Goal: Task Accomplishment & Management: Use online tool/utility

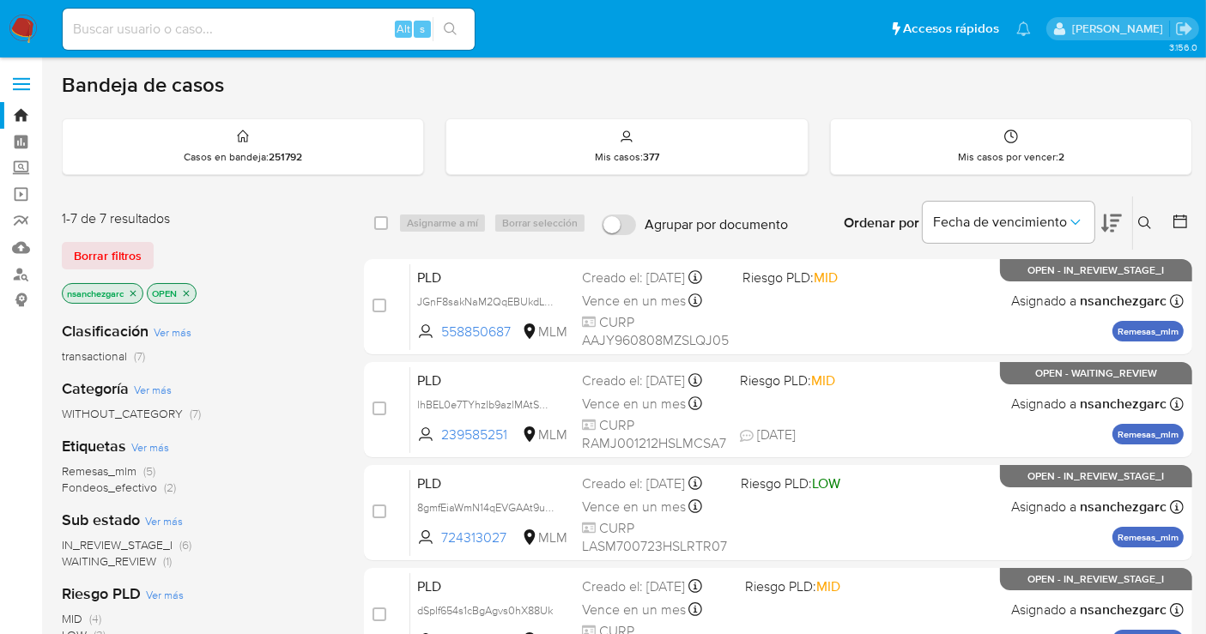
click at [1144, 224] on icon at bounding box center [1145, 223] width 14 height 14
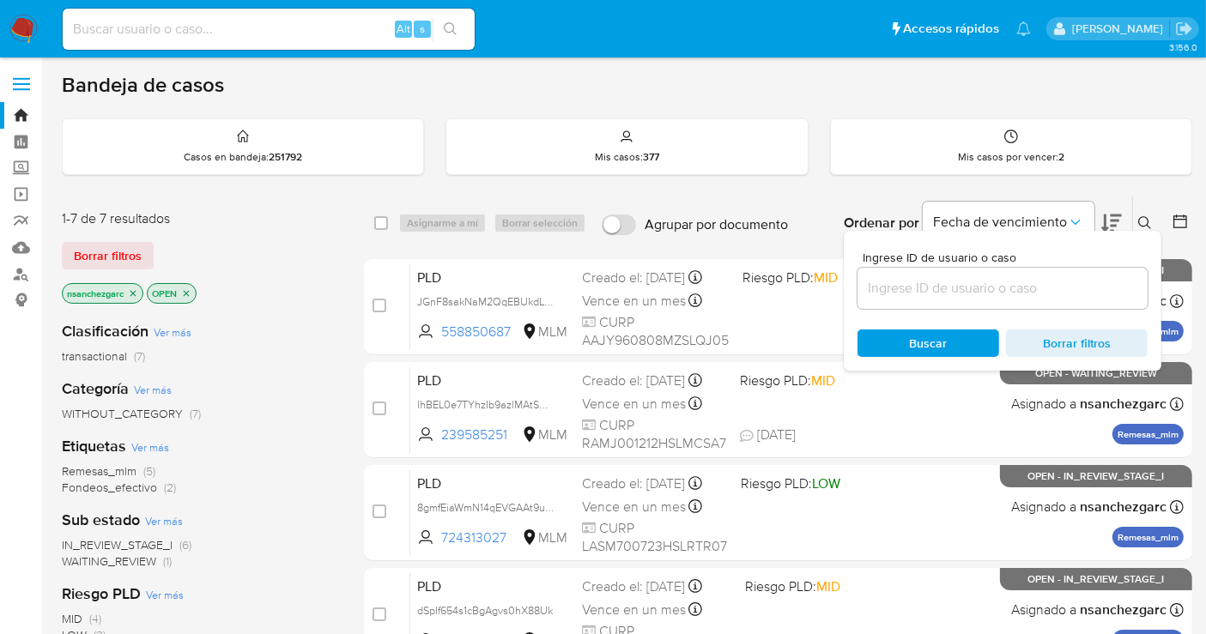
click at [905, 289] on input at bounding box center [1003, 288] width 290 height 22
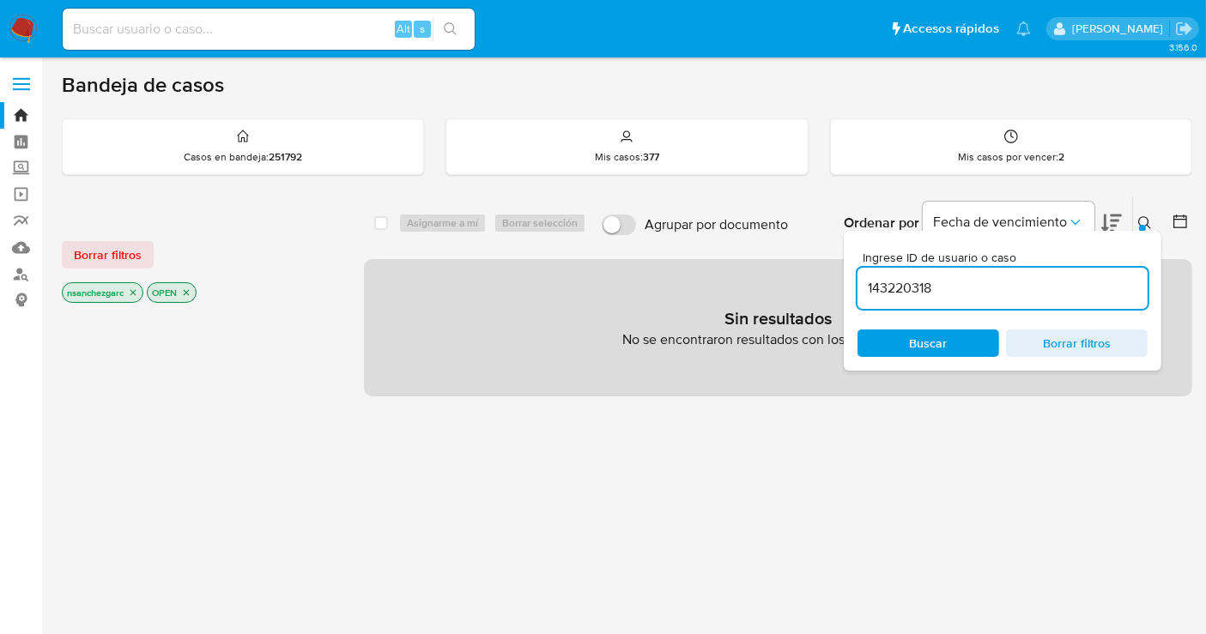
click at [929, 335] on span "Buscar" at bounding box center [929, 343] width 38 height 27
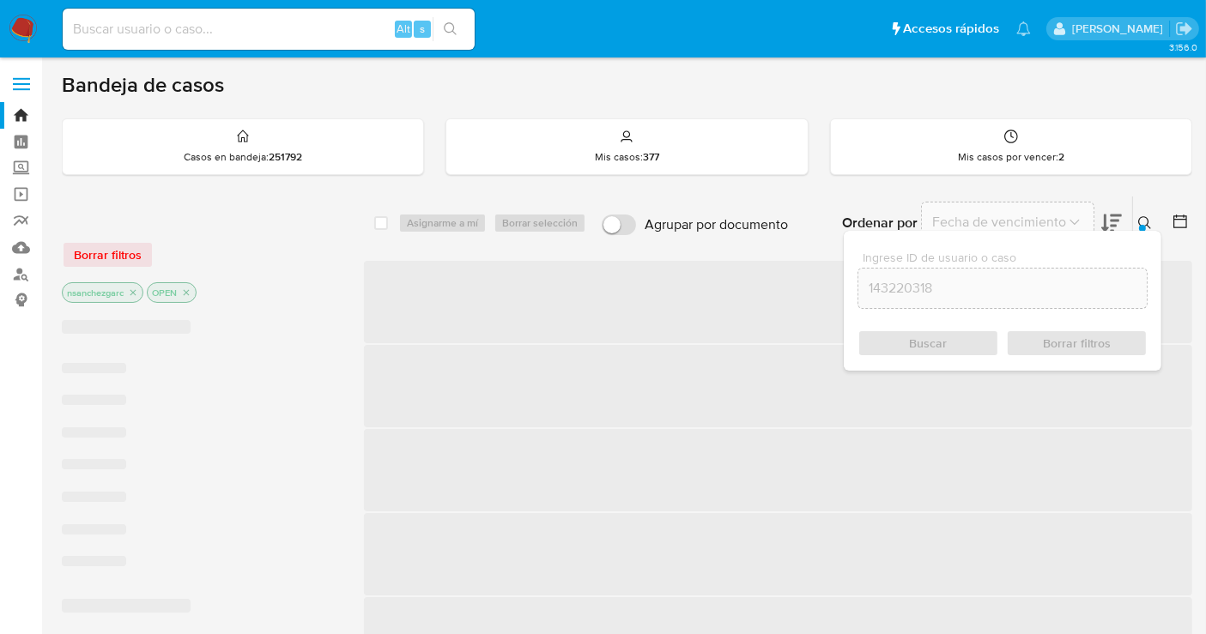
click at [973, 288] on input "143220318" at bounding box center [1002, 288] width 288 height 22
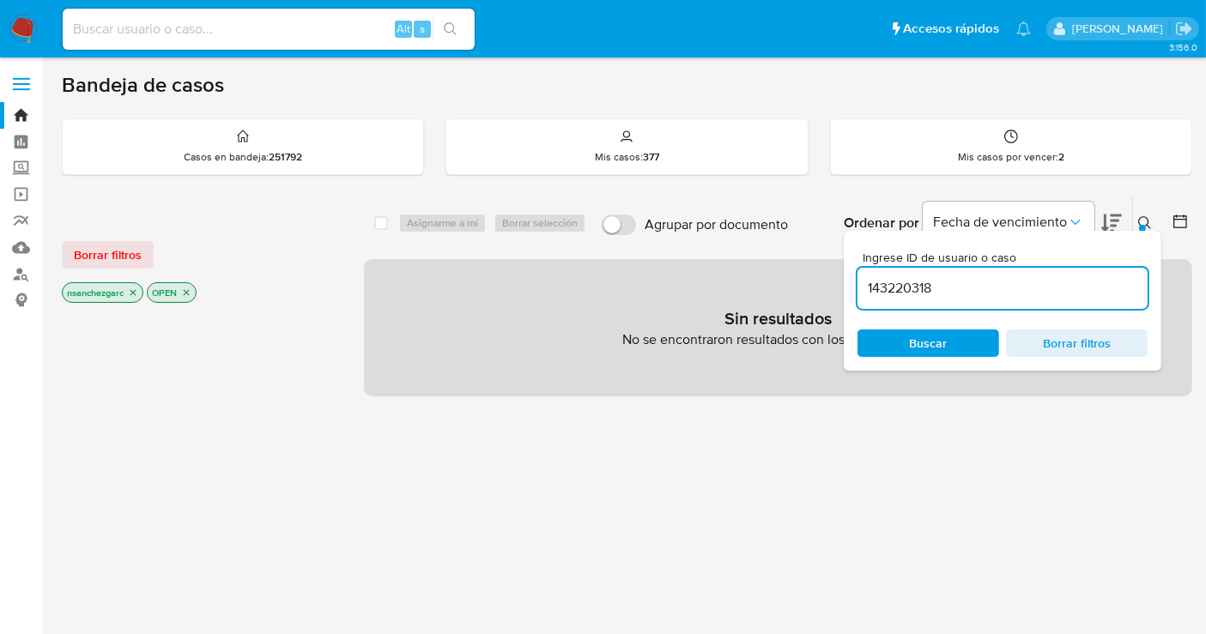
click at [136, 292] on icon "close-filter" at bounding box center [133, 293] width 10 height 10
click at [965, 293] on input "143220318" at bounding box center [1003, 288] width 290 height 22
type input "143220318"
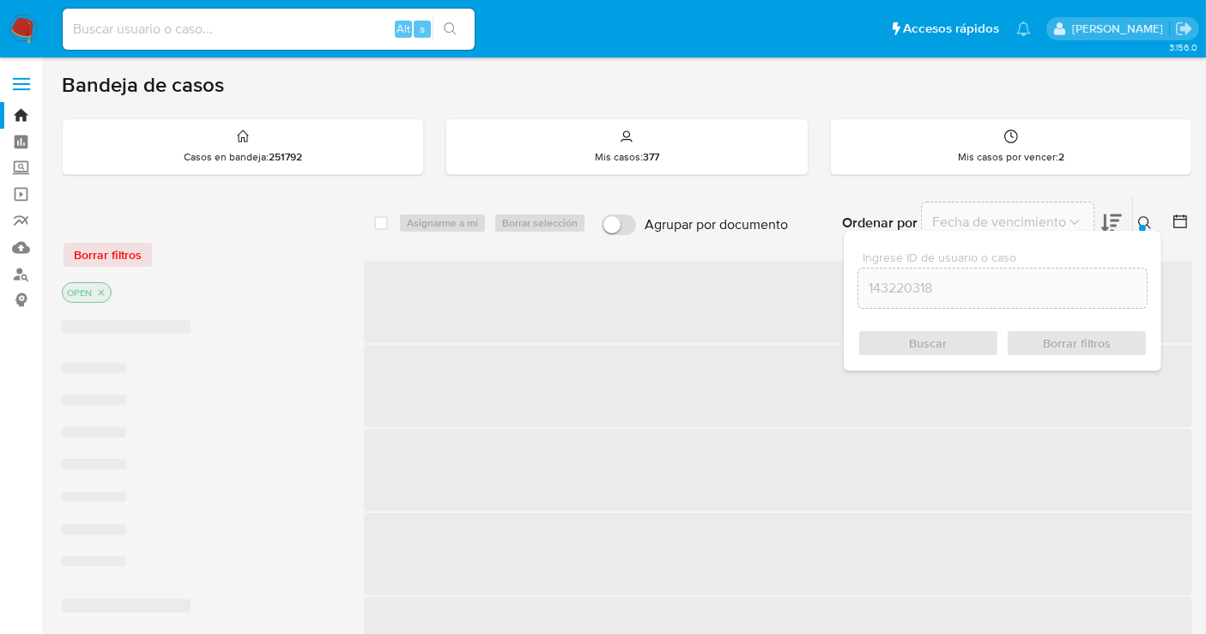
click at [921, 339] on div "Buscar Borrar filtros" at bounding box center [1003, 343] width 290 height 27
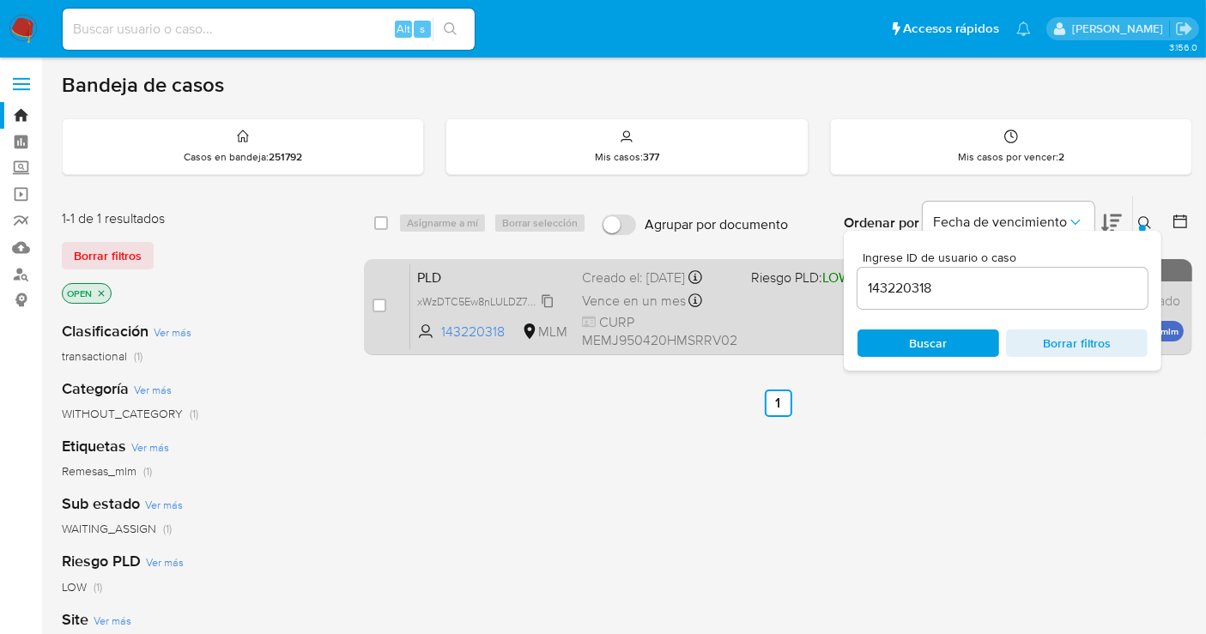
click at [541, 295] on span "xWzDTC5Ew8nLULDZ7B2NF3YY" at bounding box center [495, 300] width 156 height 19
click at [373, 300] on input "checkbox" at bounding box center [380, 306] width 14 height 14
checkbox input "true"
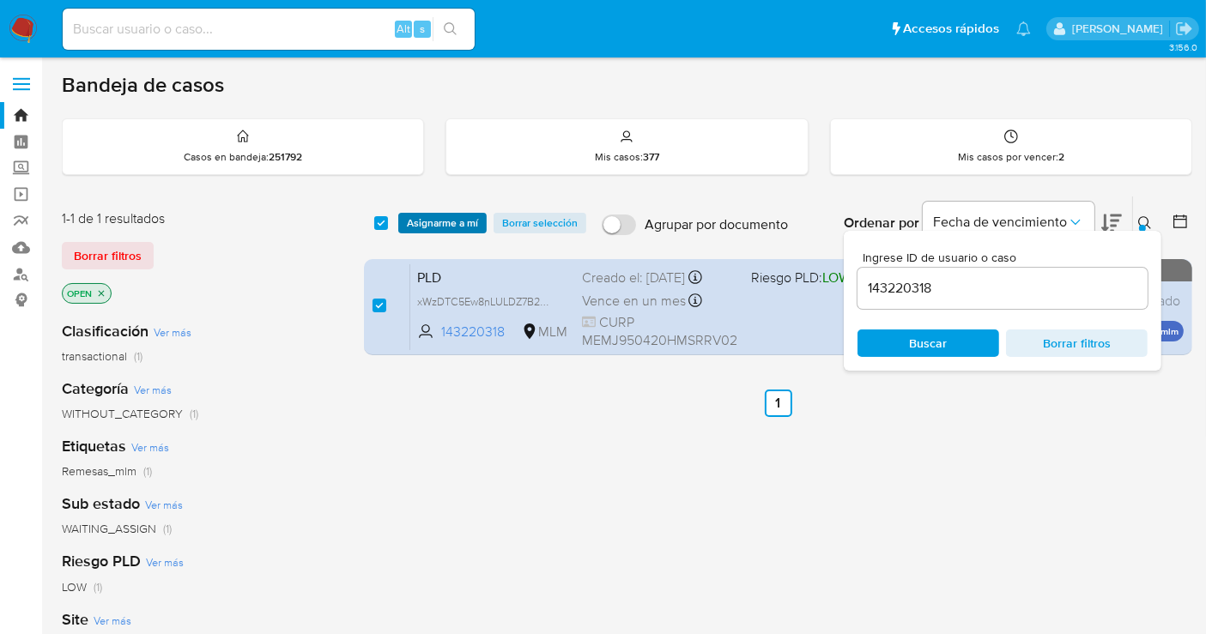
click at [429, 231] on span "Asignarme a mí" at bounding box center [442, 223] width 71 height 17
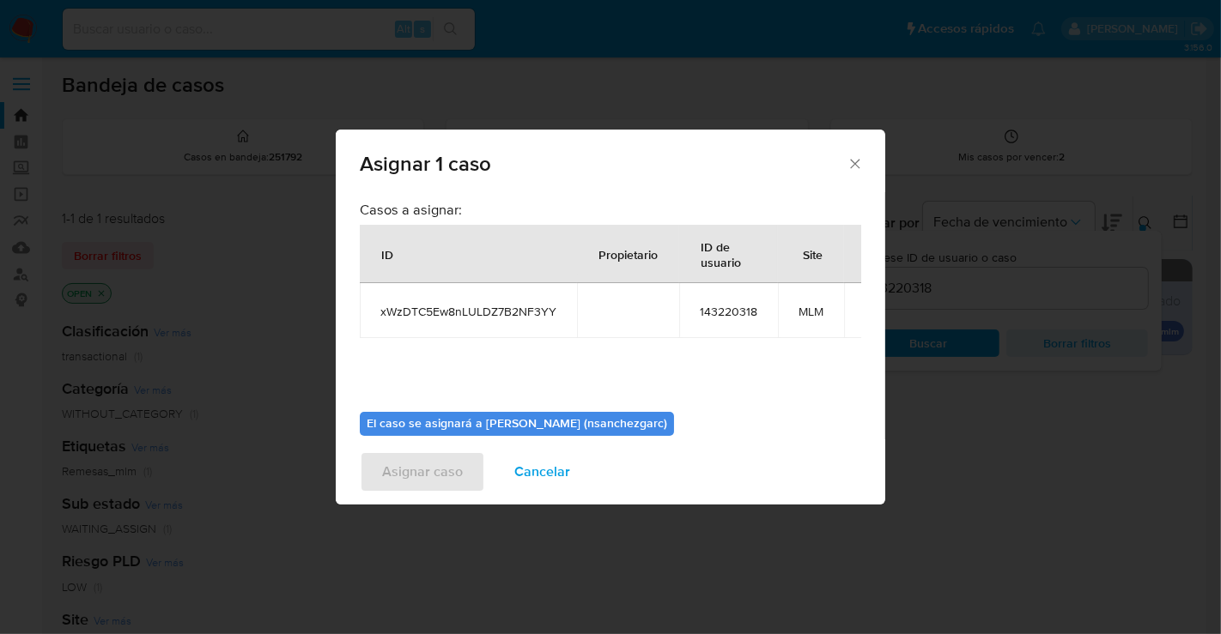
scroll to position [88, 0]
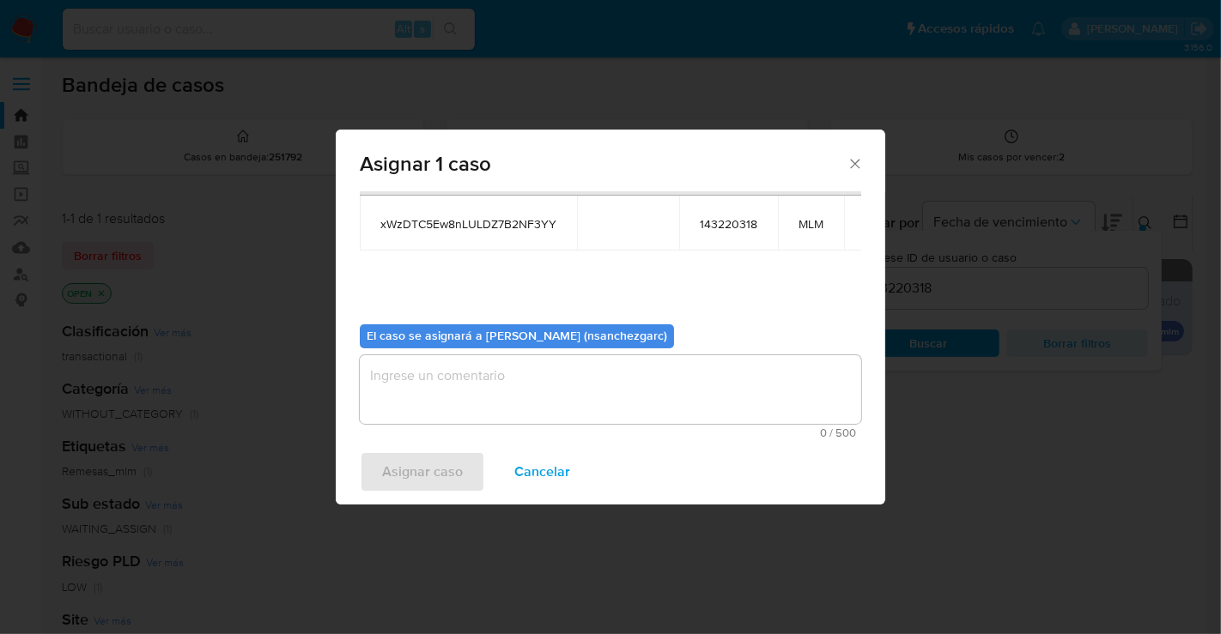
click at [405, 452] on div "Asignar caso Cancelar" at bounding box center [610, 472] width 549 height 65
click at [399, 373] on textarea "assign-modal" at bounding box center [610, 389] width 501 height 69
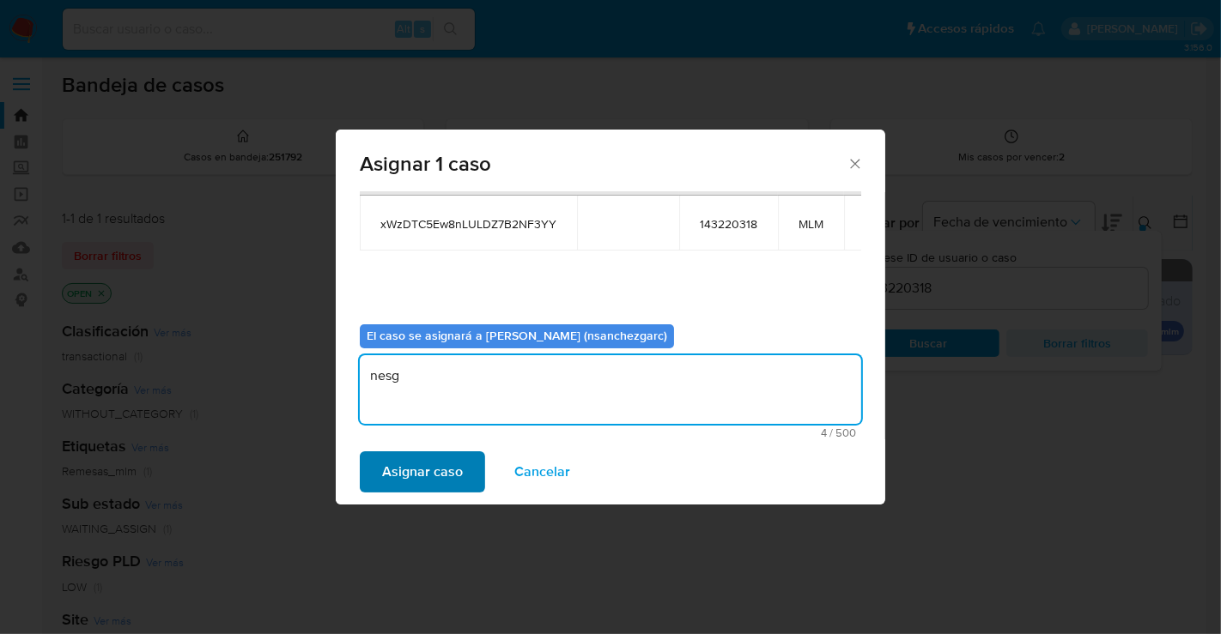
type textarea "nesg"
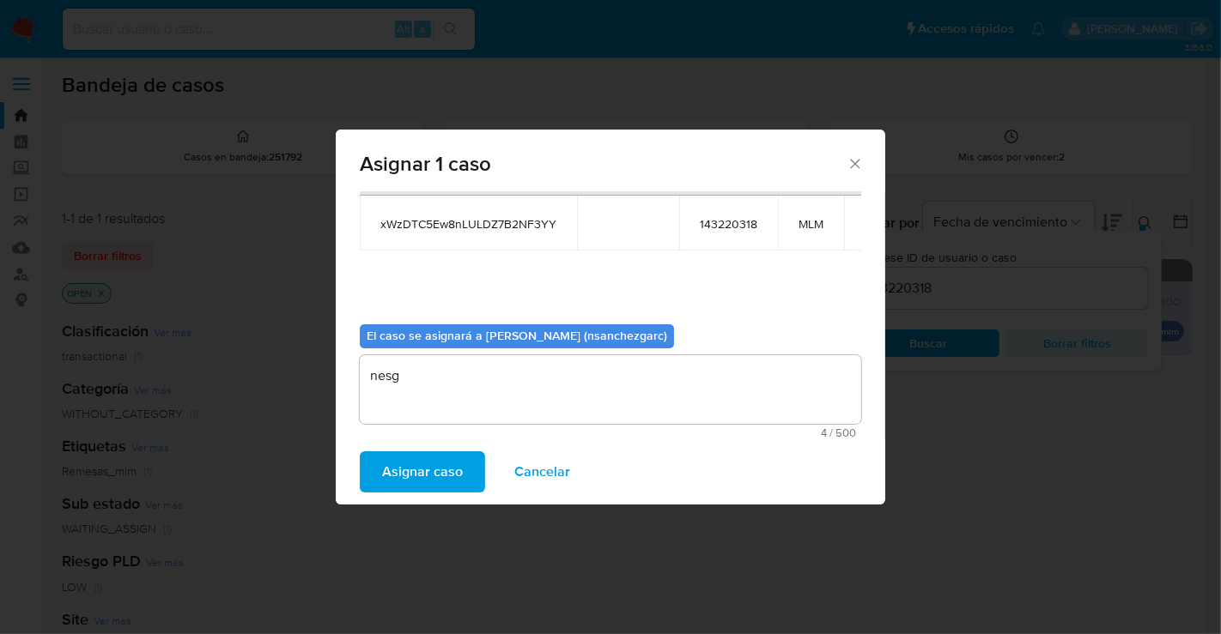
click at [416, 462] on span "Asignar caso" at bounding box center [422, 472] width 81 height 38
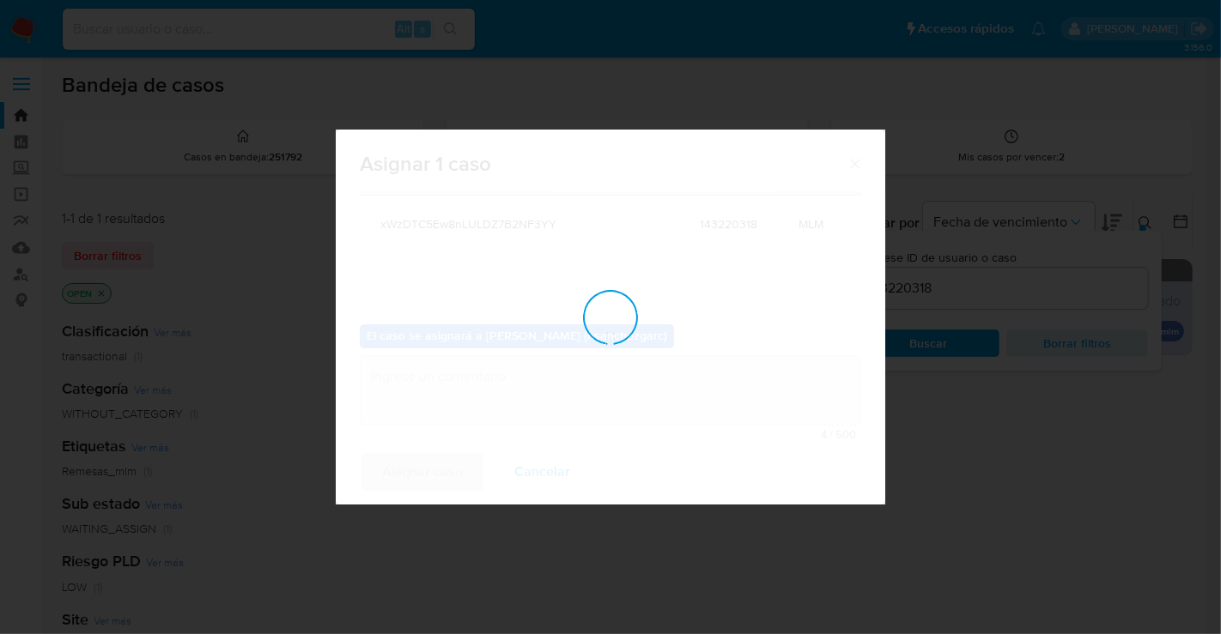
checkbox input "false"
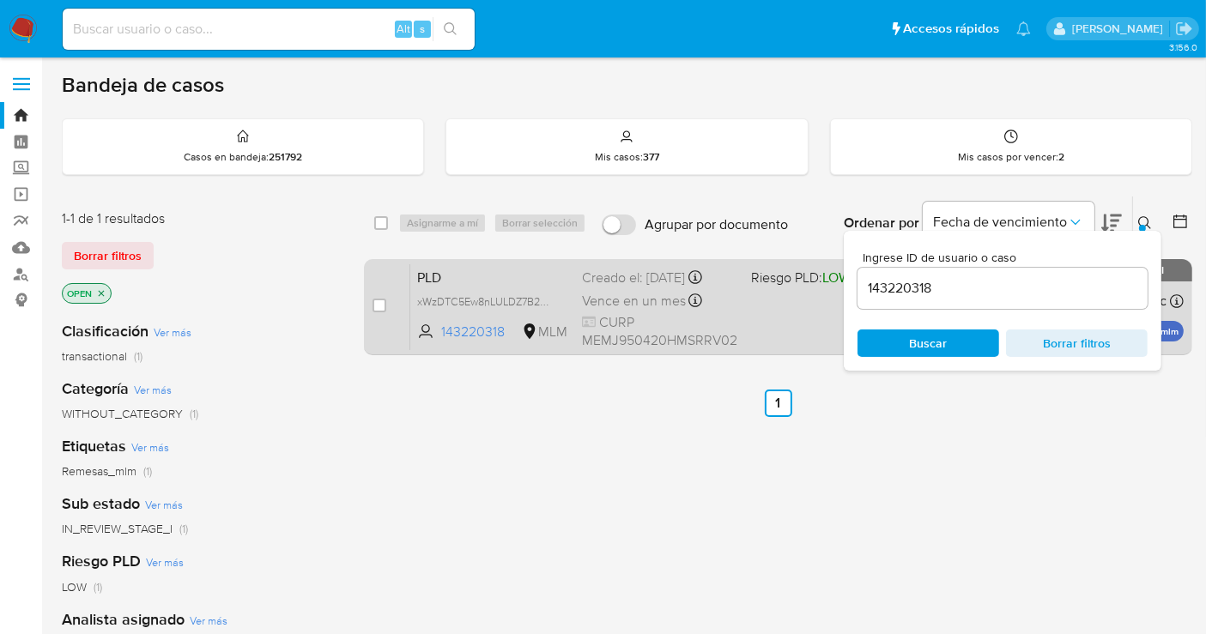
click at [612, 313] on span "CURP MEMJ950420HMSRRV02" at bounding box center [659, 331] width 155 height 37
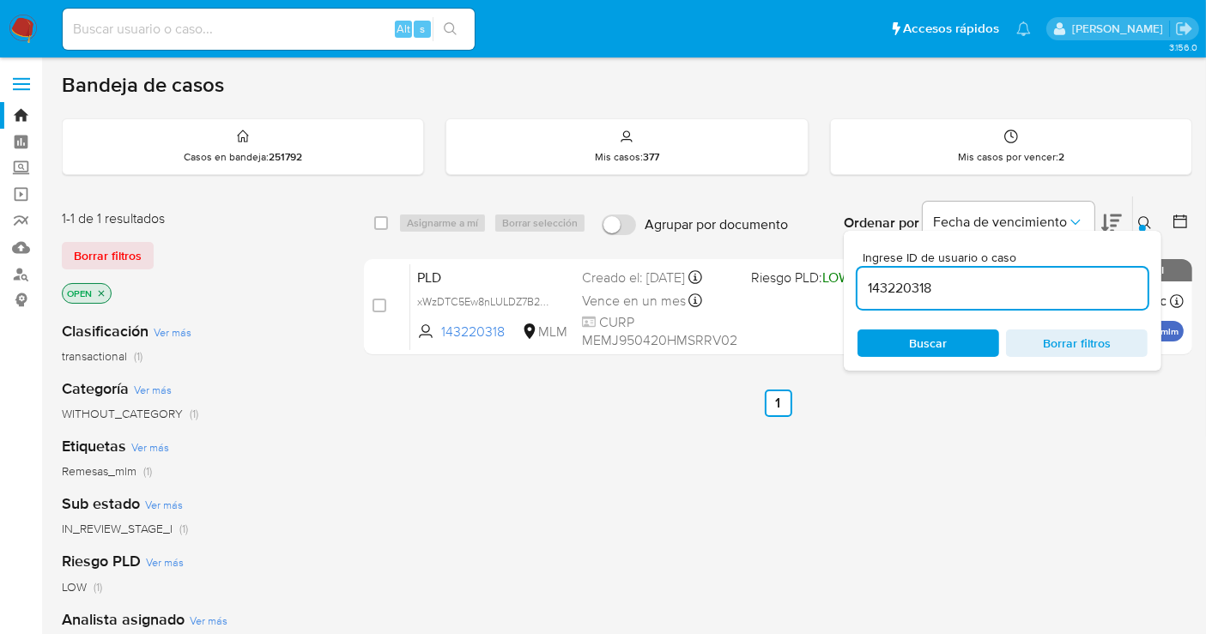
click at [921, 288] on input "143220318" at bounding box center [1003, 288] width 290 height 22
paste input "2256885716"
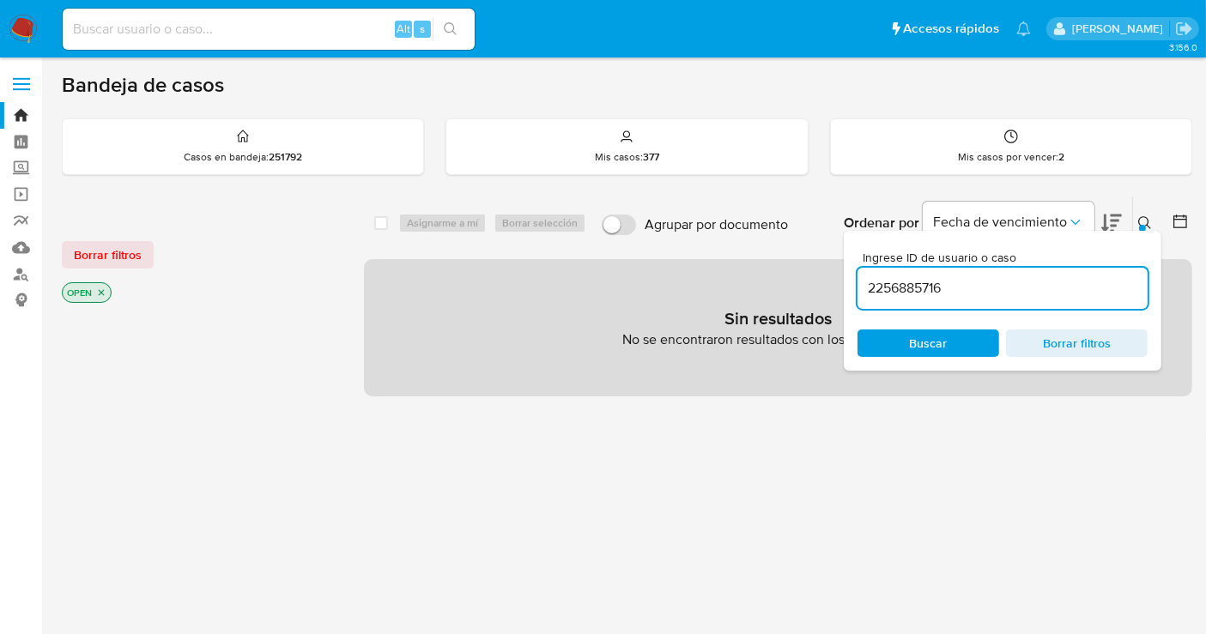
click at [998, 290] on input "2256885716" at bounding box center [1003, 288] width 290 height 22
type input "2256885716"
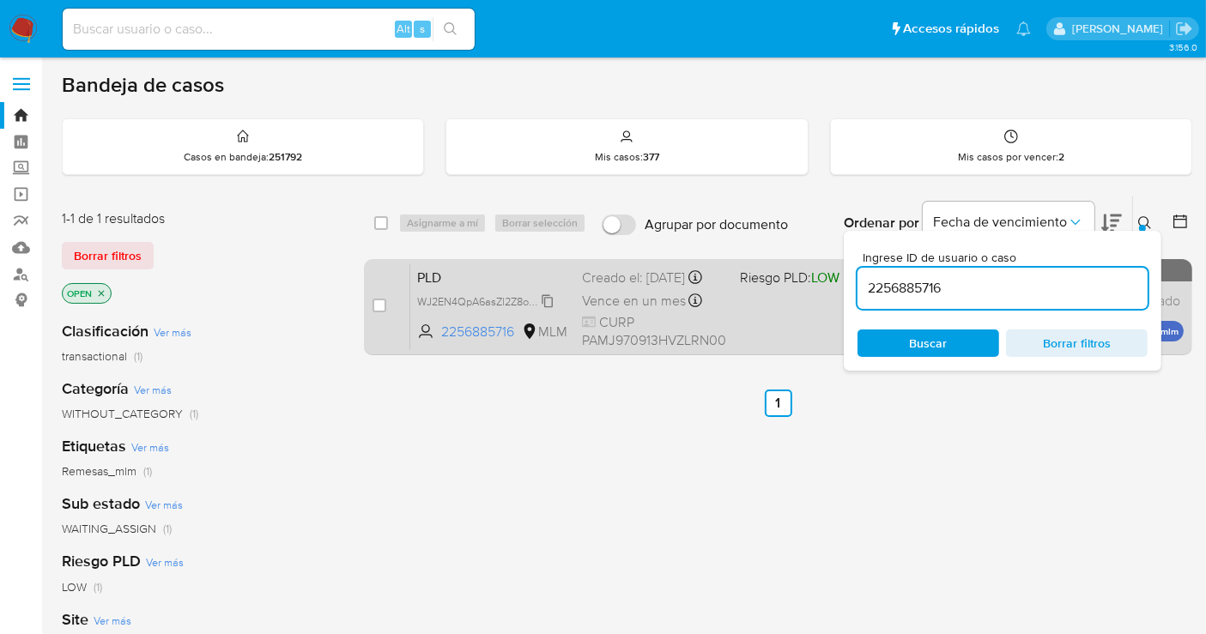
drag, startPoint x: 543, startPoint y: 314, endPoint x: 568, endPoint y: 430, distance: 118.7
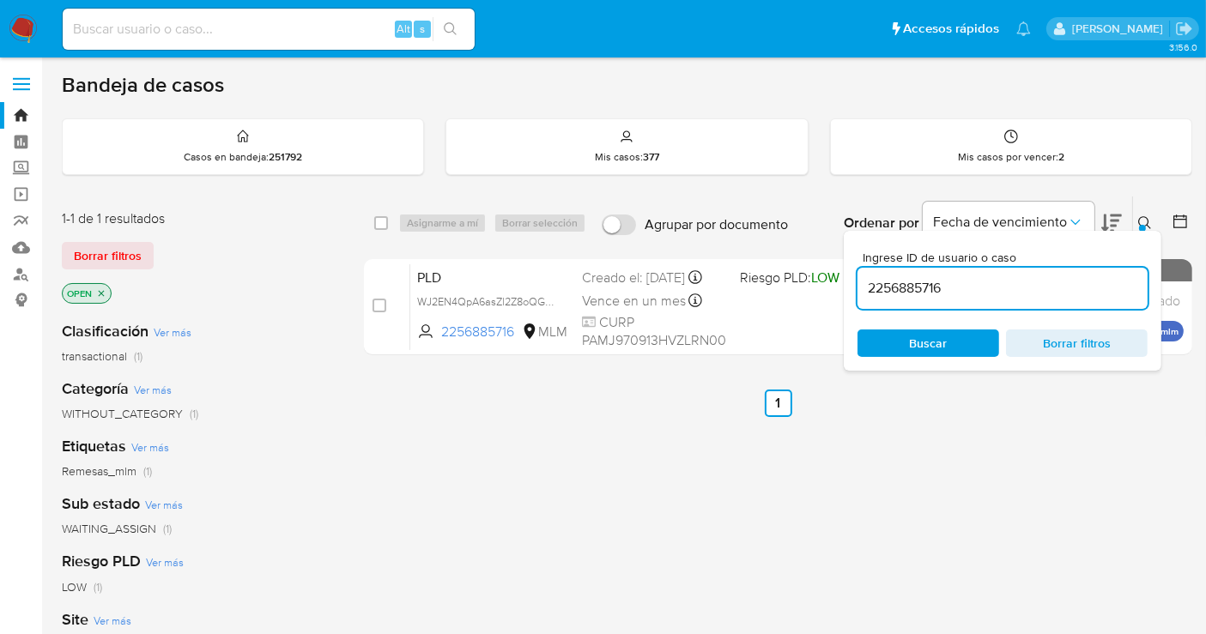
click at [543, 310] on span "WJ2EN4QpA6asZl2Z8oQGZm3w" at bounding box center [495, 300] width 156 height 19
drag, startPoint x: 377, startPoint y: 305, endPoint x: 427, endPoint y: 249, distance: 74.8
click at [379, 303] on input "checkbox" at bounding box center [380, 306] width 14 height 14
checkbox input "true"
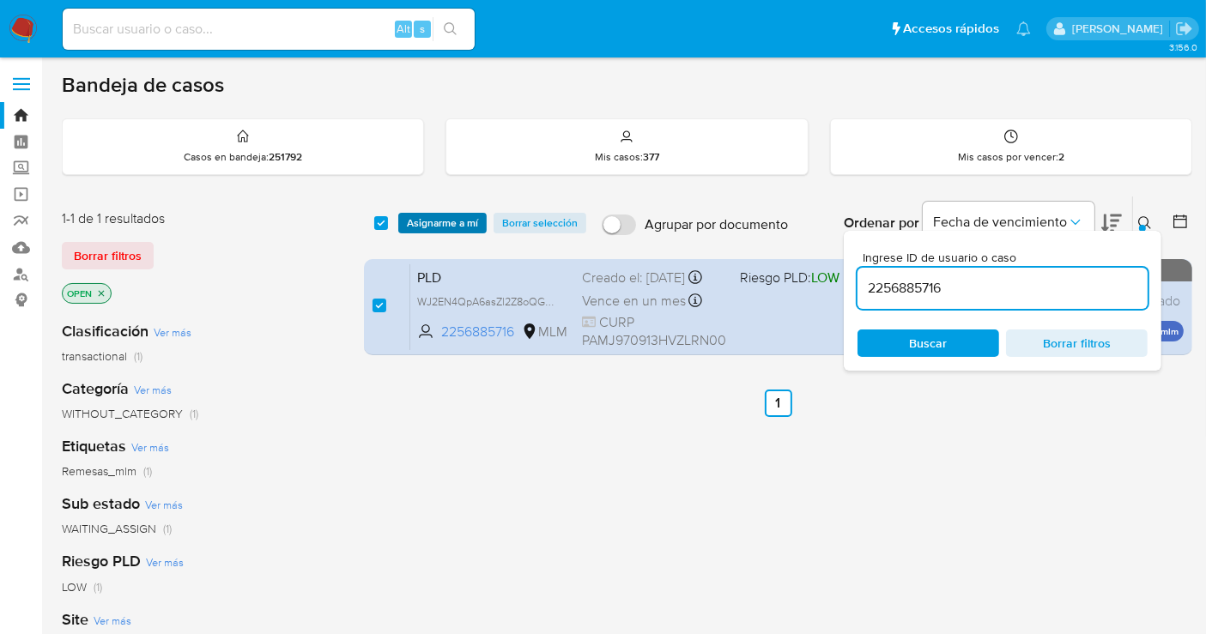
click at [434, 219] on span "Asignarme a mí" at bounding box center [442, 223] width 71 height 17
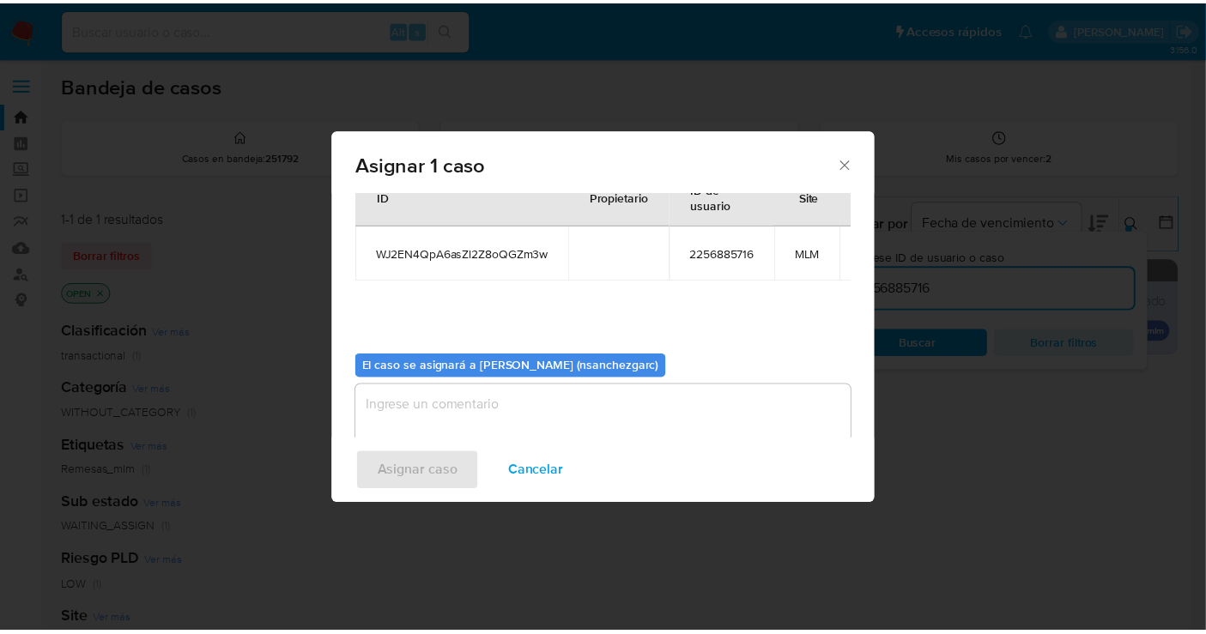
scroll to position [103, 0]
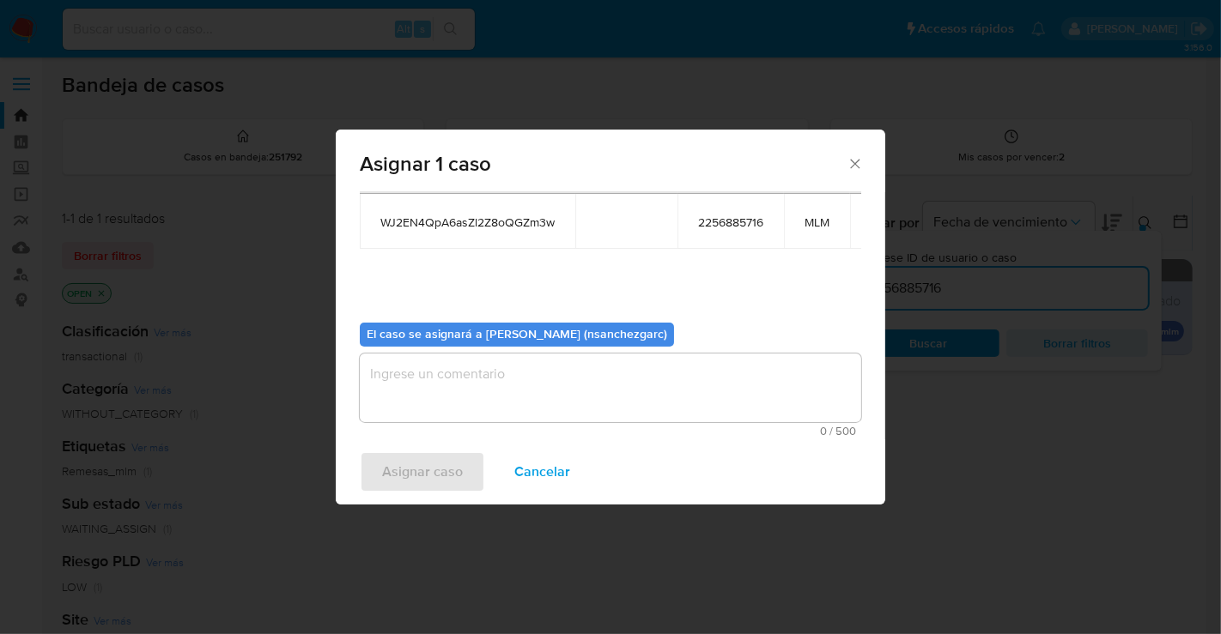
click at [410, 385] on textarea "assign-modal" at bounding box center [610, 388] width 501 height 69
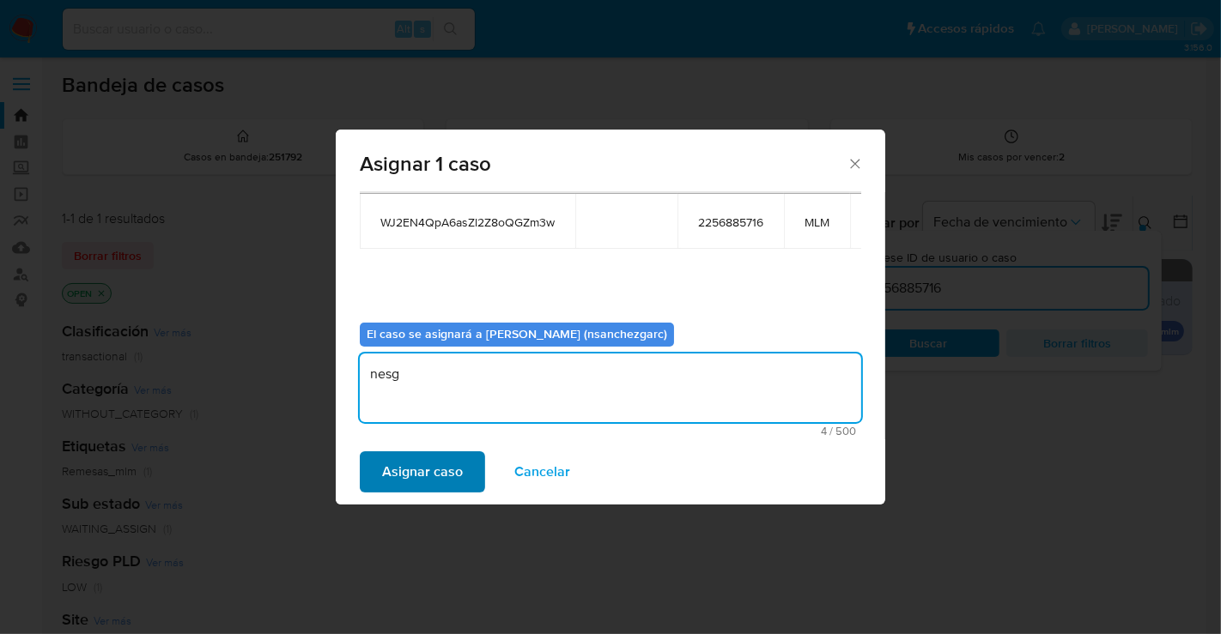
type textarea "nesg"
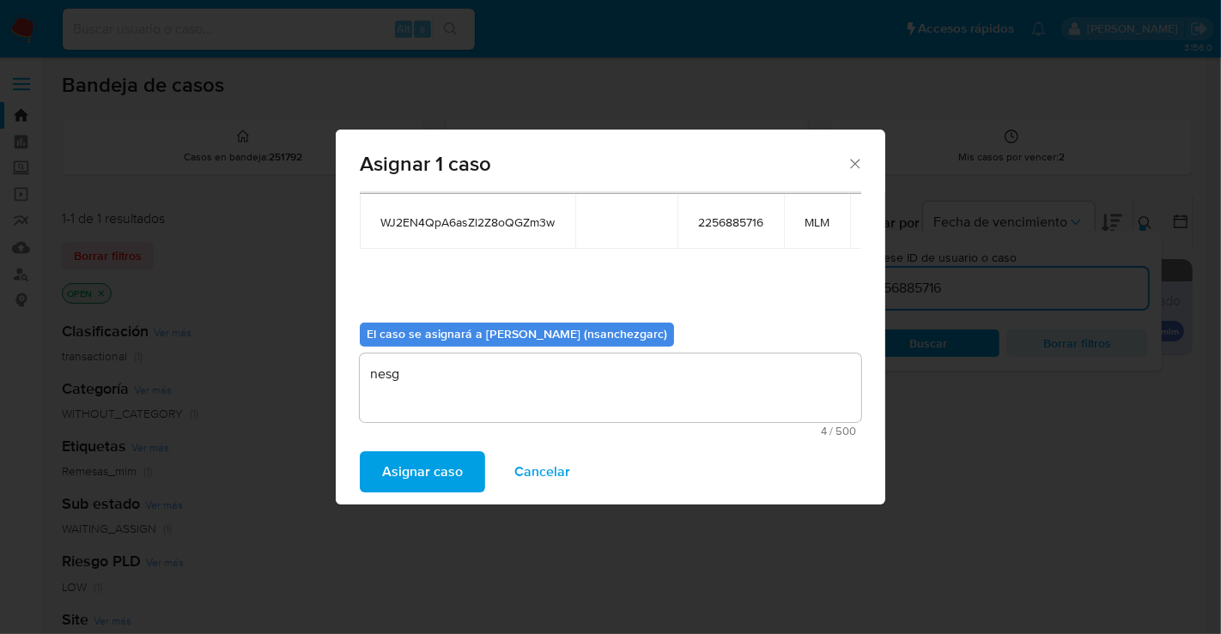
click at [403, 464] on span "Asignar caso" at bounding box center [422, 472] width 81 height 38
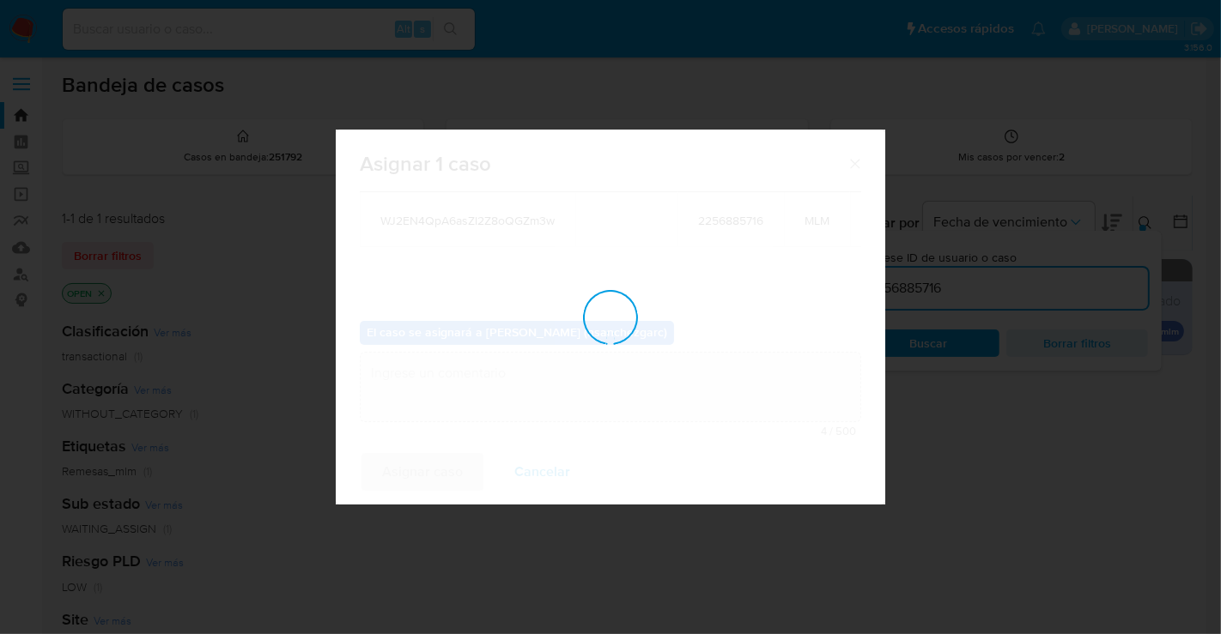
checkbox input "false"
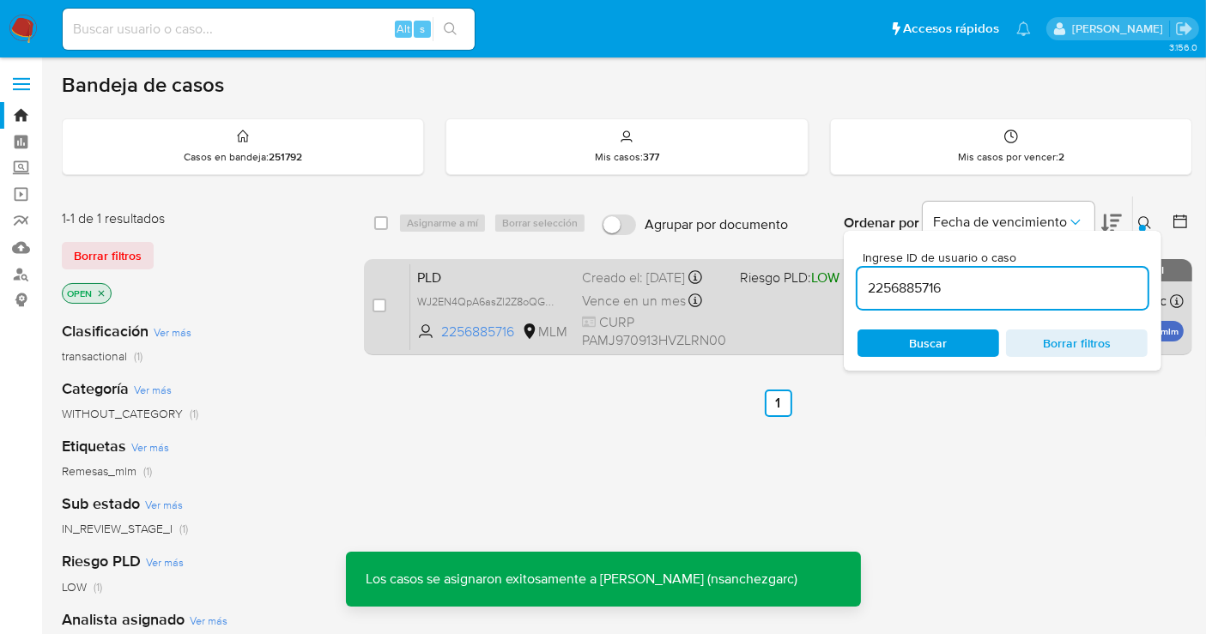
click at [627, 281] on div "Creado el: 12/08/2025 Creado el: 12/08/2025 02:11:50" at bounding box center [654, 278] width 144 height 19
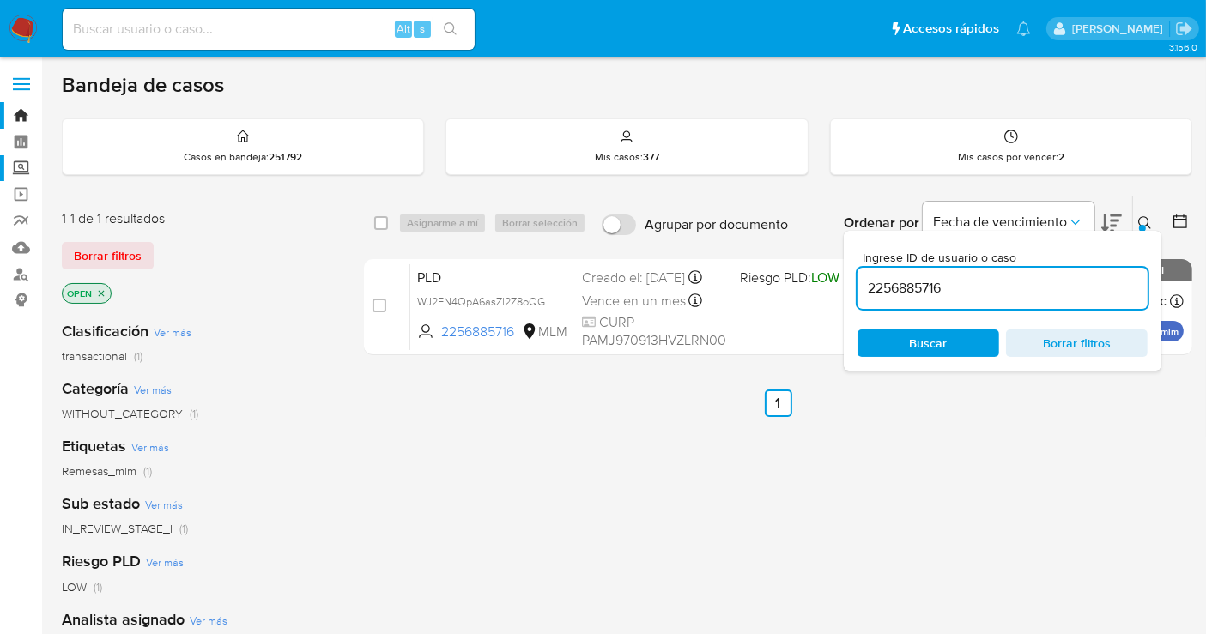
click at [20, 173] on label "Screening" at bounding box center [102, 168] width 204 height 27
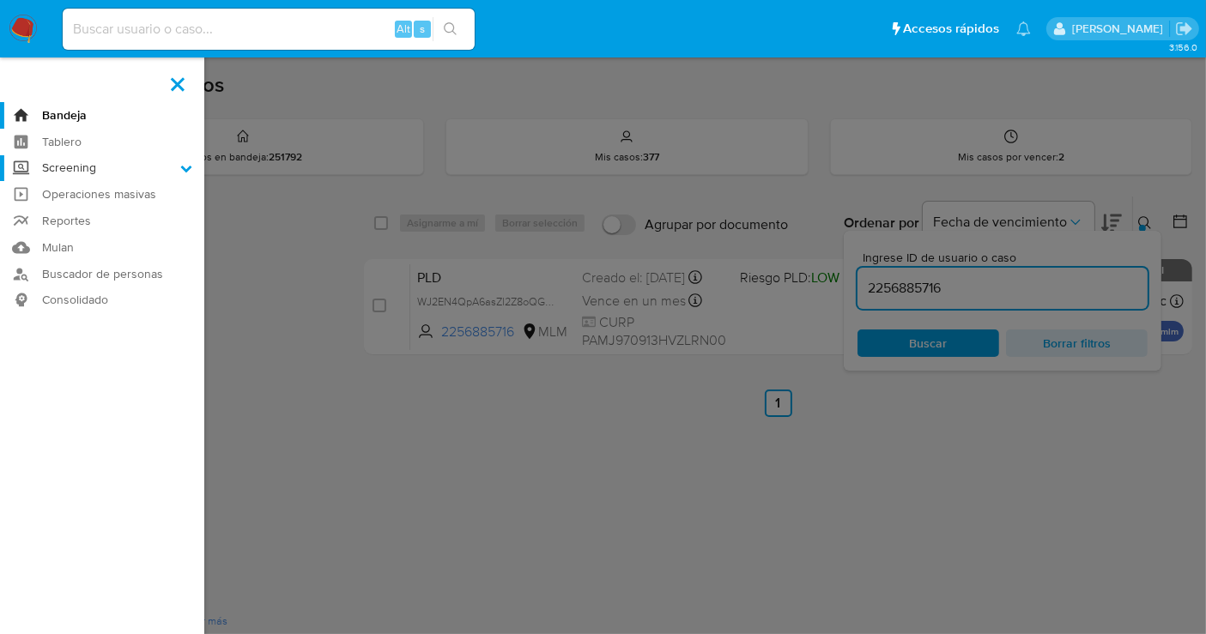
click at [0, 0] on input "Screening" at bounding box center [0, 0] width 0 height 0
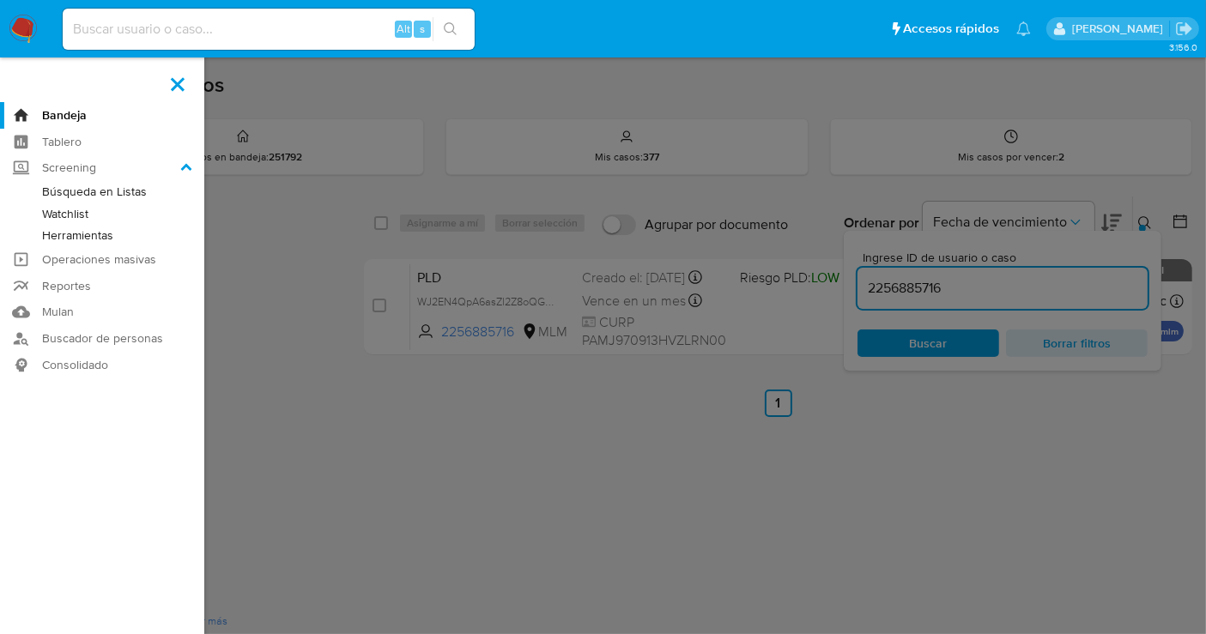
click at [75, 232] on link "Herramientas" at bounding box center [102, 235] width 204 height 21
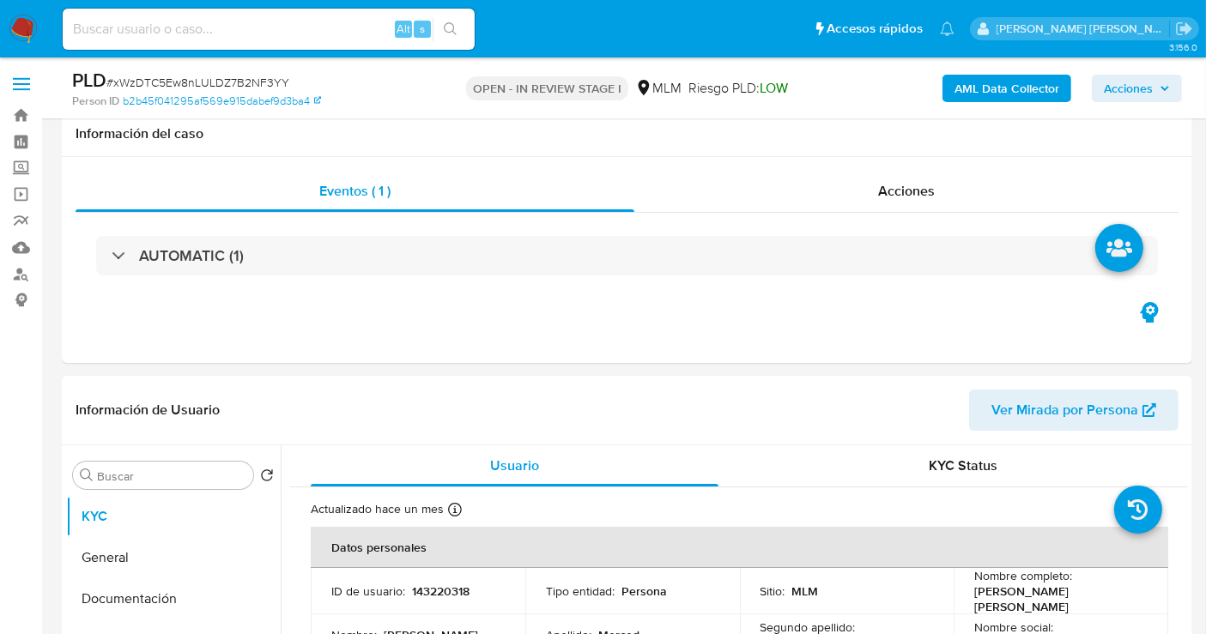
scroll to position [191, 0]
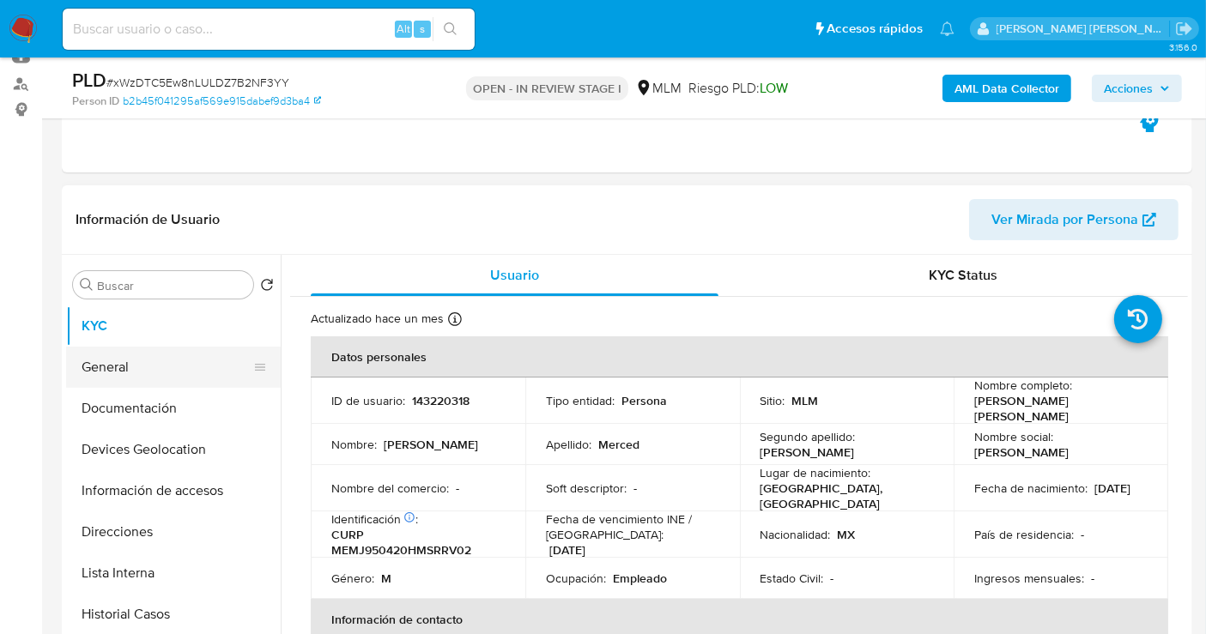
select select "10"
drag, startPoint x: 121, startPoint y: 373, endPoint x: 187, endPoint y: 393, distance: 69.2
click at [121, 373] on button "General" at bounding box center [173, 367] width 215 height 41
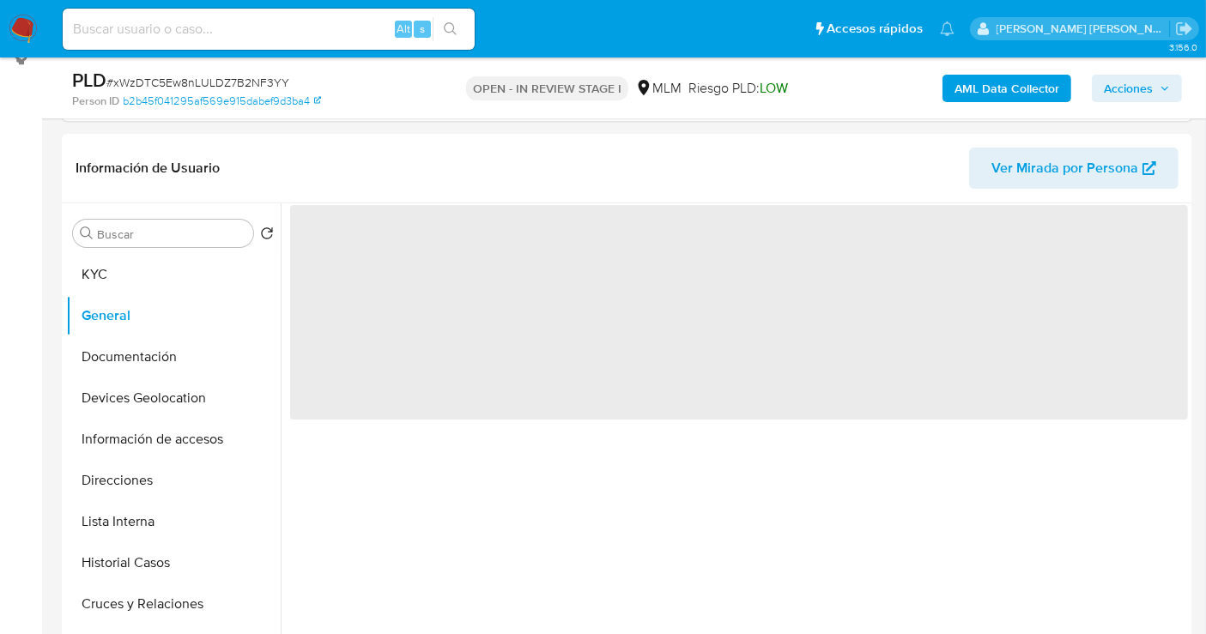
scroll to position [286, 0]
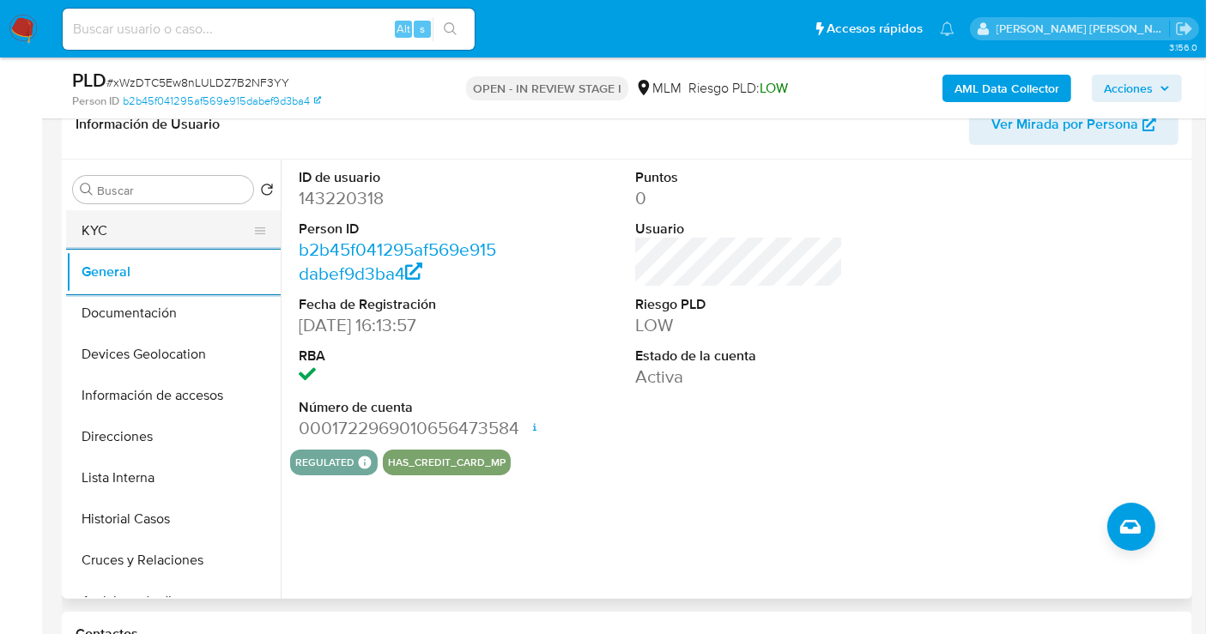
click at [139, 232] on button "KYC" at bounding box center [166, 230] width 201 height 41
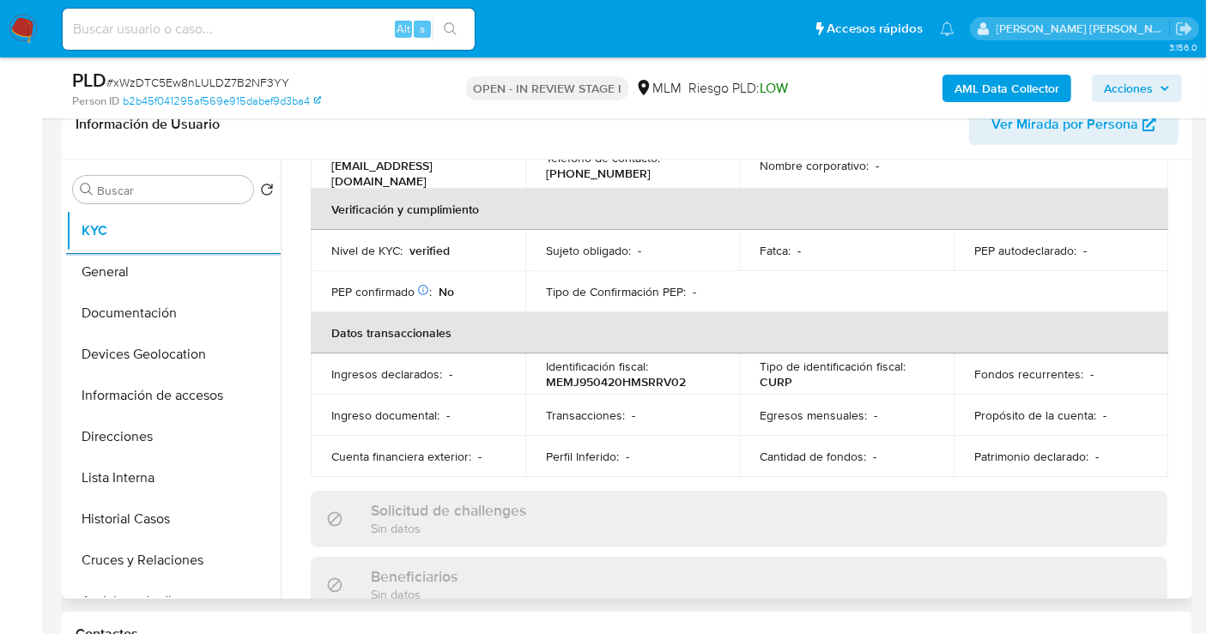
scroll to position [381, 0]
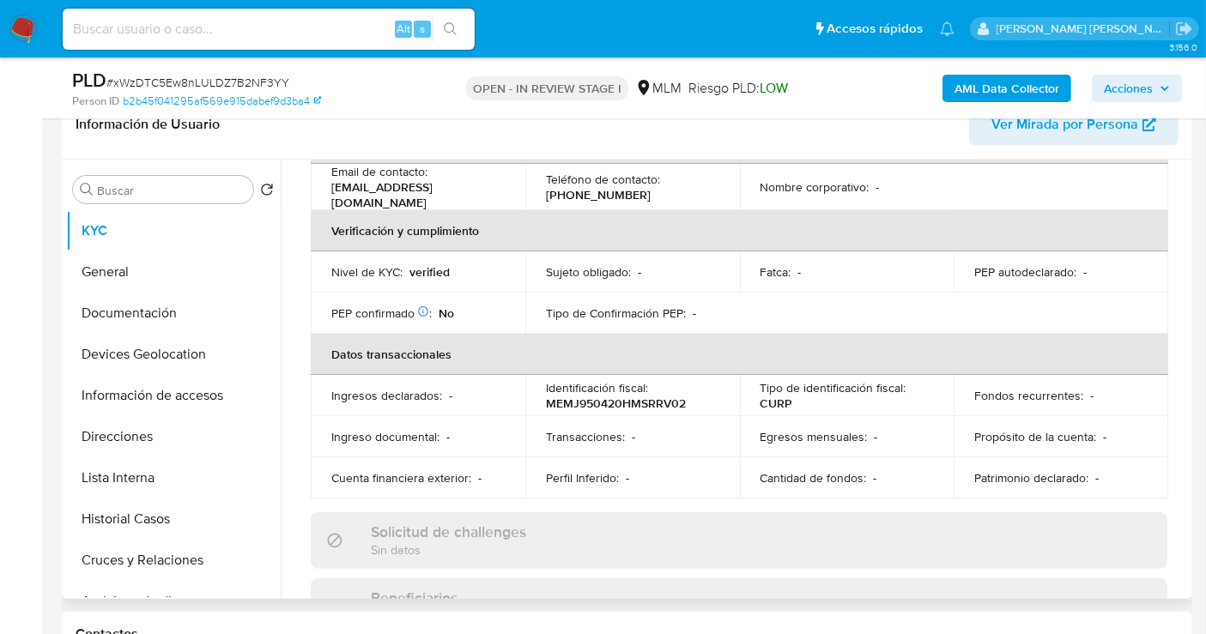
drag, startPoint x: 1189, startPoint y: 300, endPoint x: 1186, endPoint y: 313, distance: 14.2
click at [1186, 313] on div "Buscar Volver al orden por defecto KYC General Documentación Devices Geolocatio…" at bounding box center [627, 380] width 1131 height 440
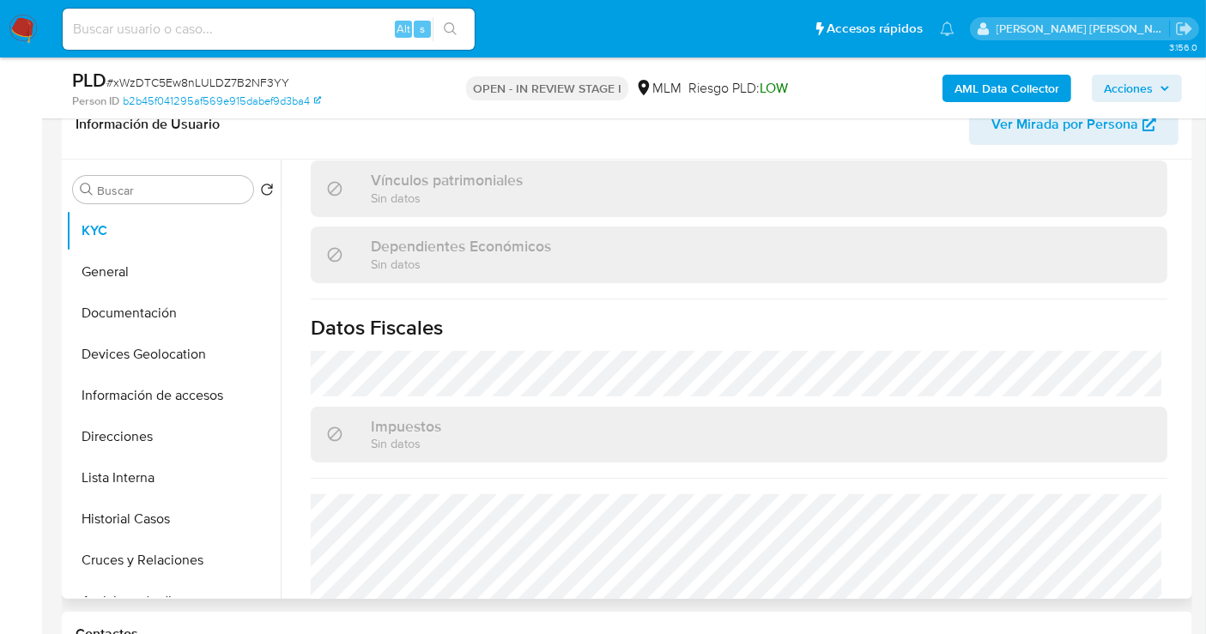
scroll to position [1083, 0]
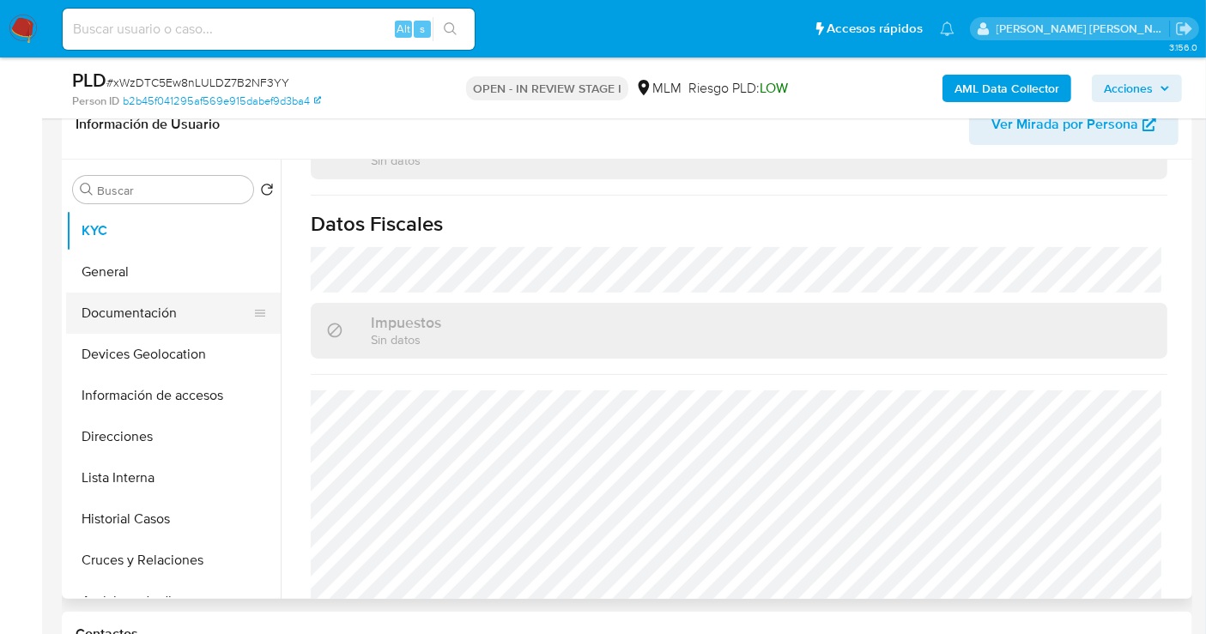
click at [155, 308] on button "Documentación" at bounding box center [166, 313] width 201 height 41
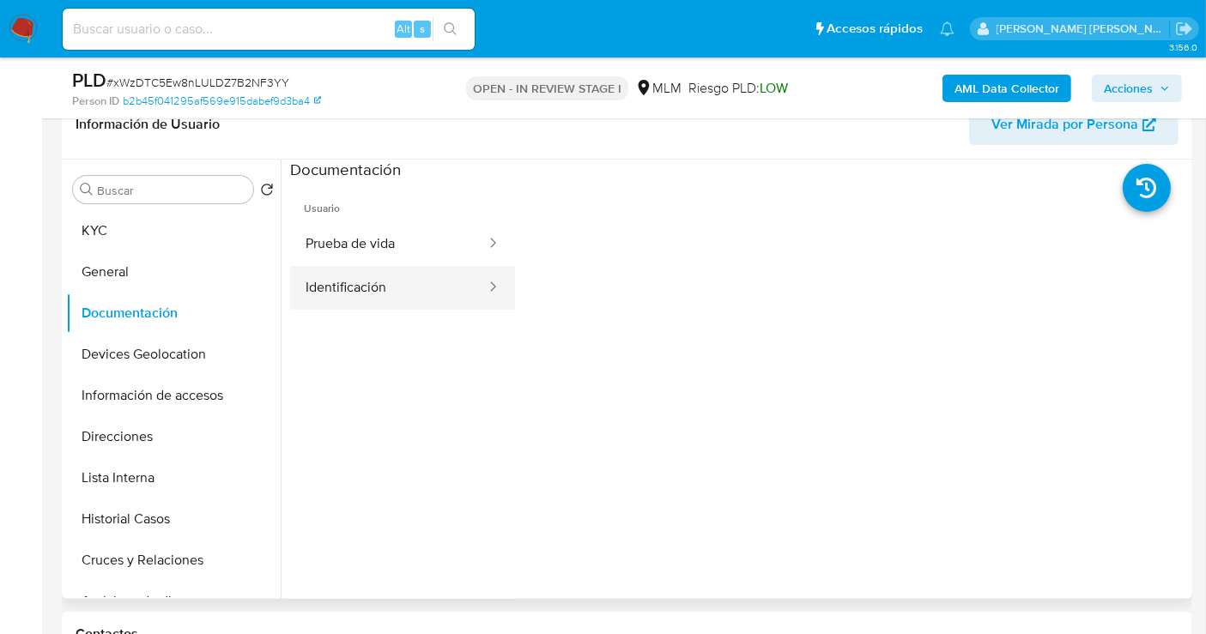
click at [365, 287] on button "Identificación" at bounding box center [388, 288] width 197 height 44
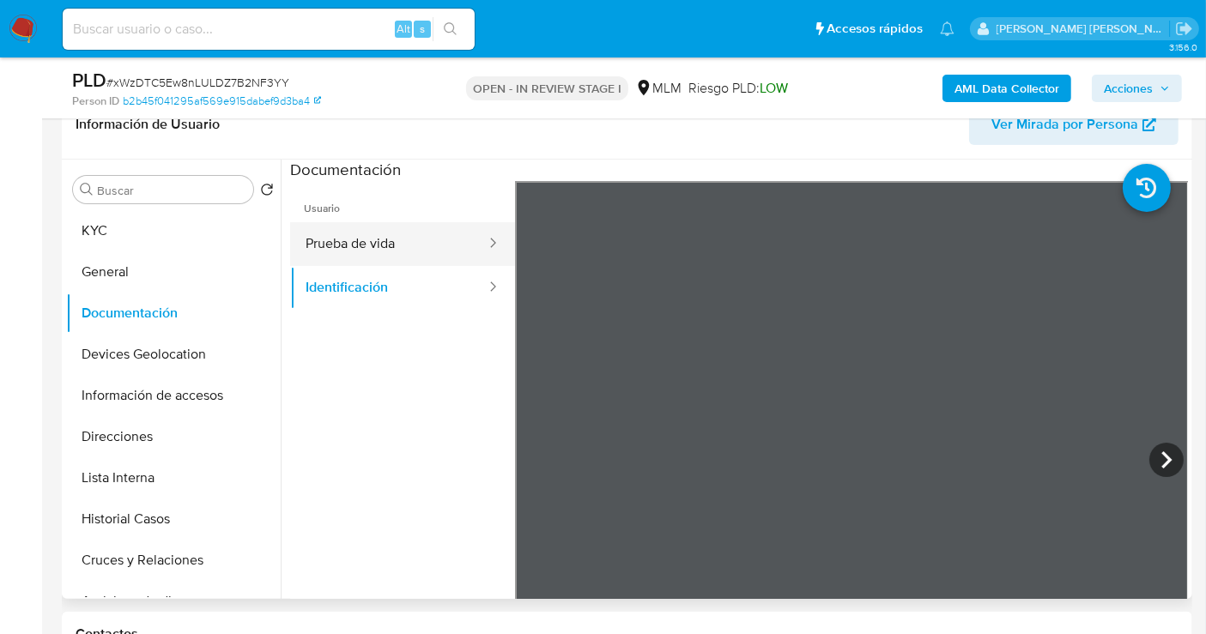
click at [369, 244] on button "Prueba de vida" at bounding box center [388, 244] width 197 height 44
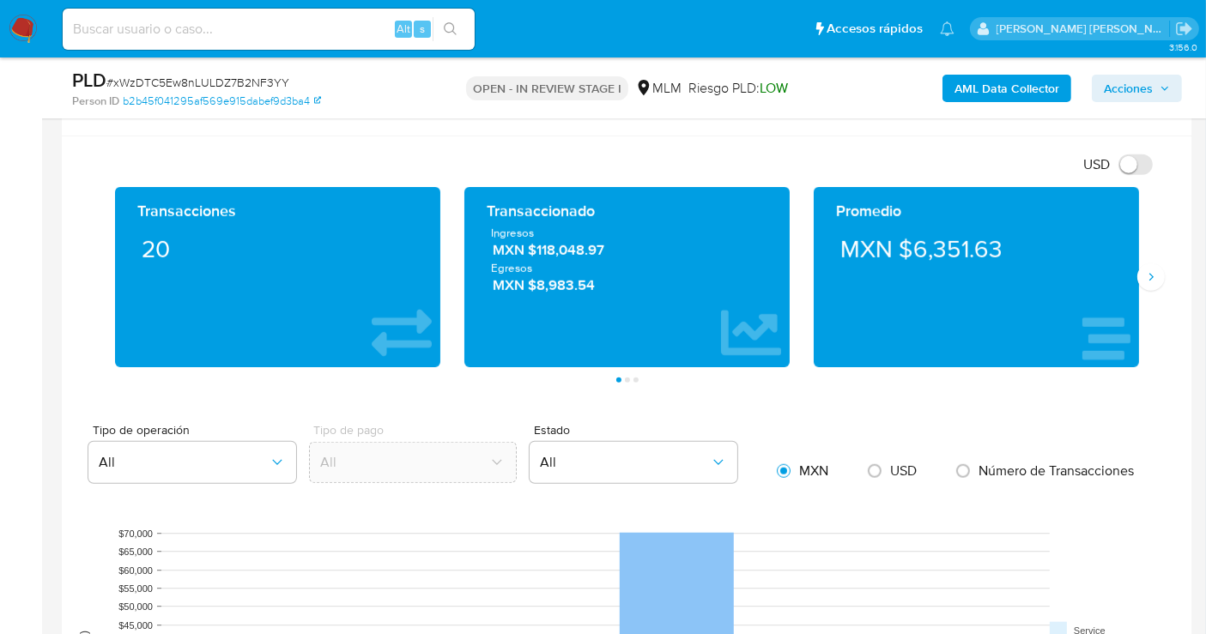
scroll to position [1240, 0]
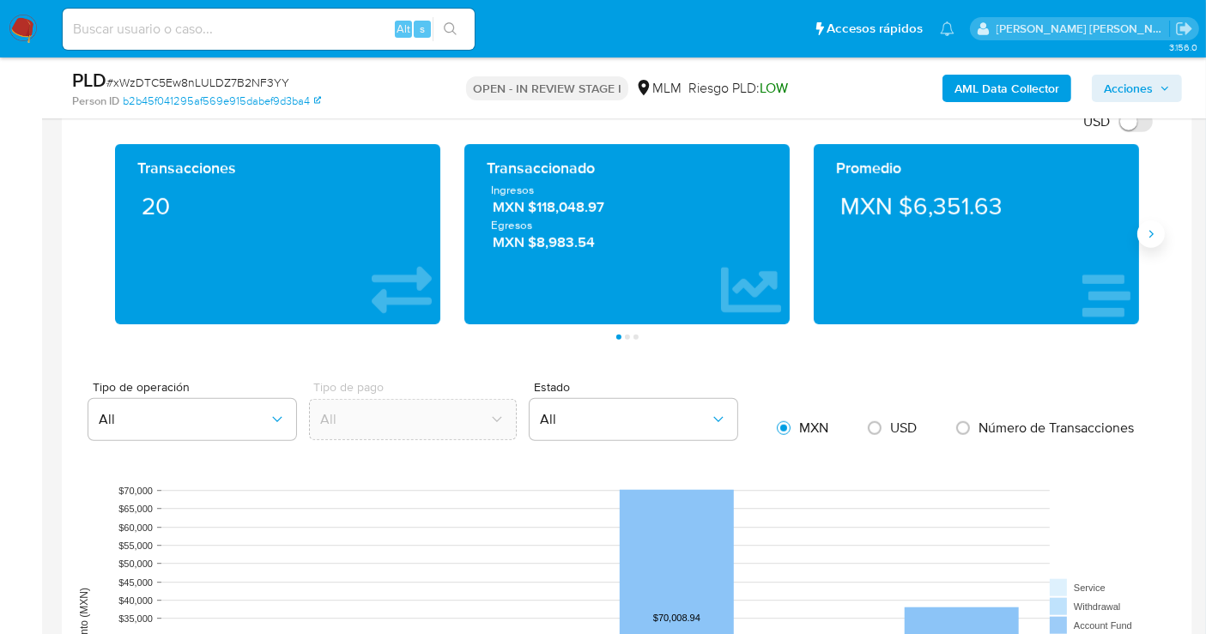
click at [1156, 233] on icon "Siguiente" at bounding box center [1151, 234] width 14 height 14
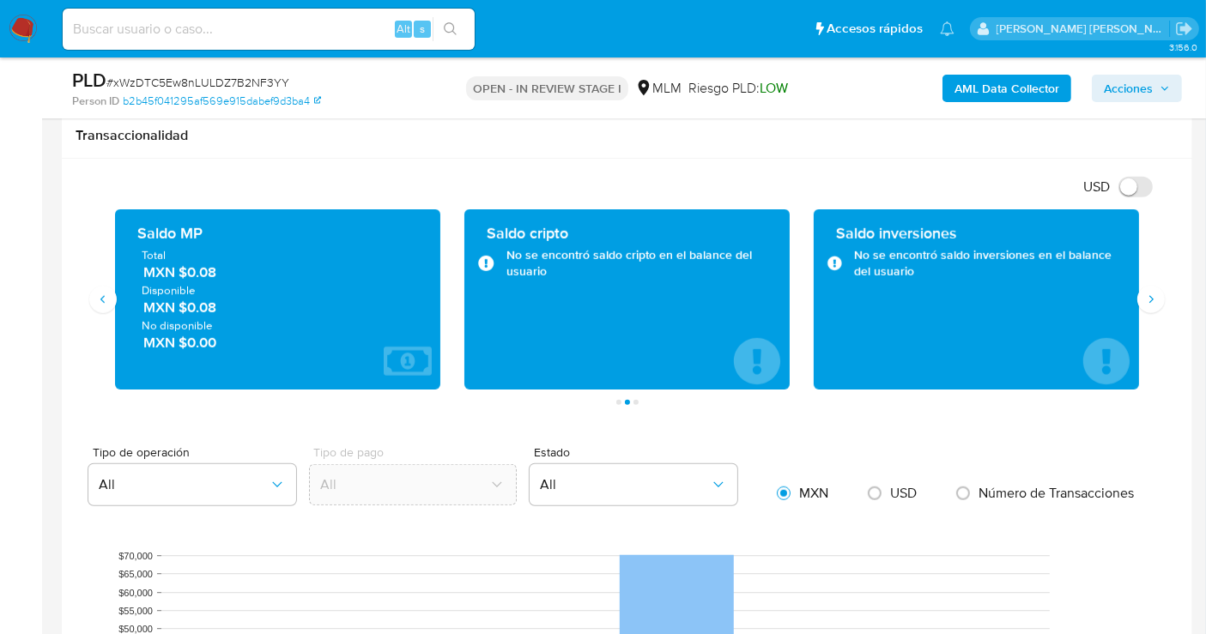
scroll to position [1144, 0]
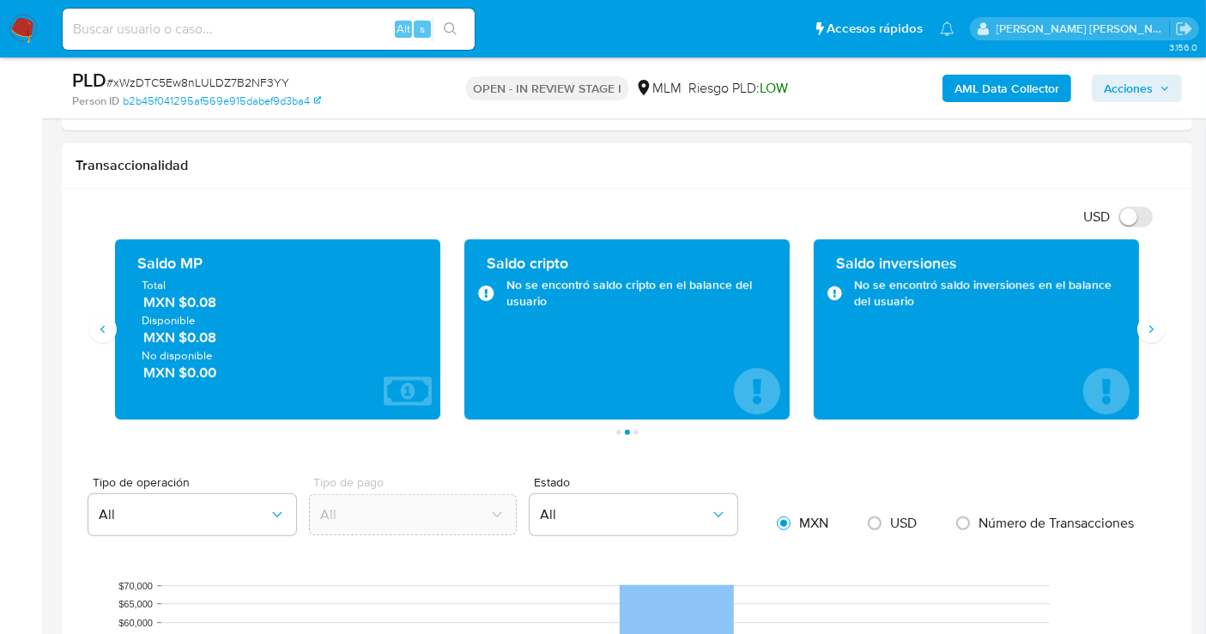
click at [210, 301] on span "MXN $0.08" at bounding box center [278, 303] width 270 height 20
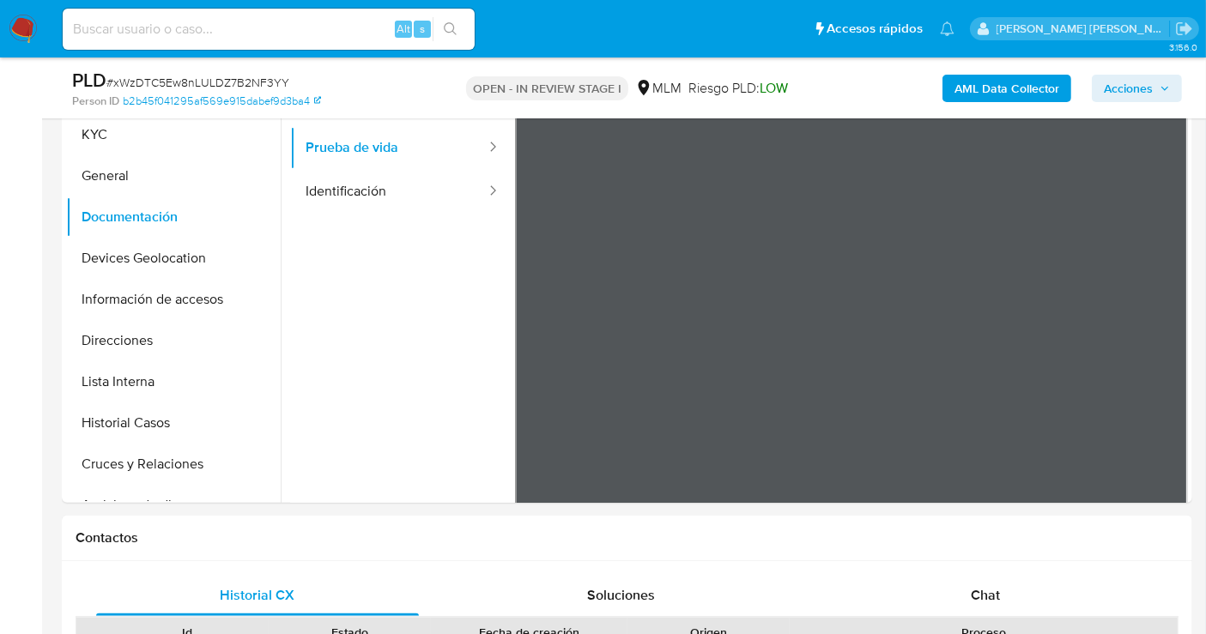
scroll to position [381, 0]
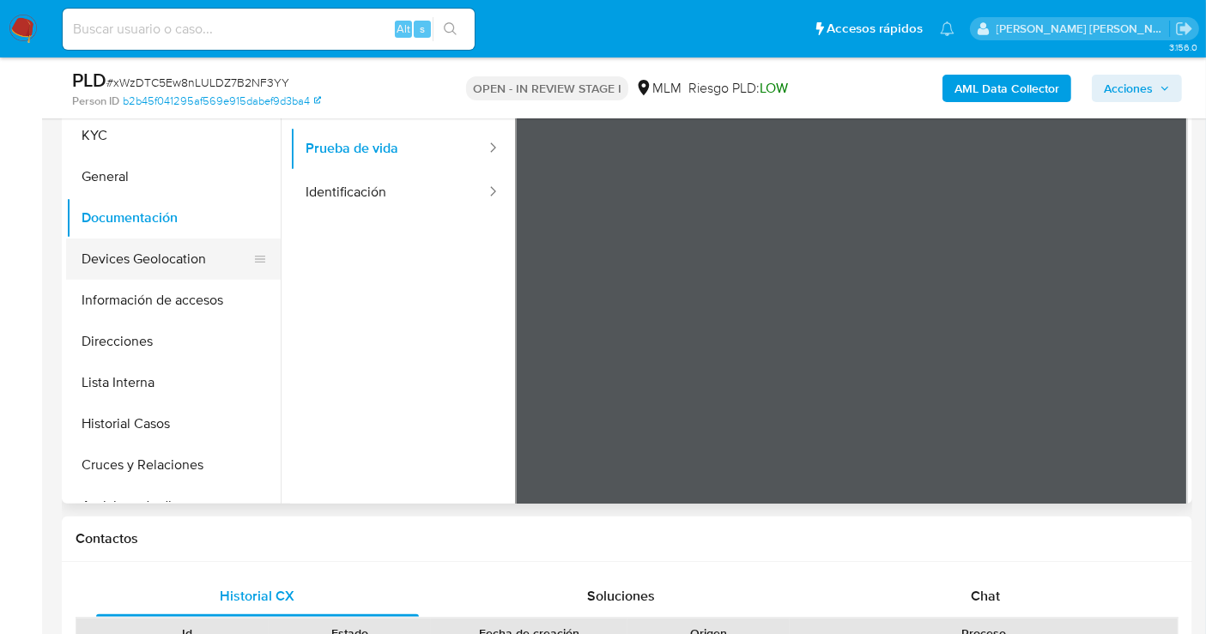
click at [135, 257] on button "Devices Geolocation" at bounding box center [166, 259] width 201 height 41
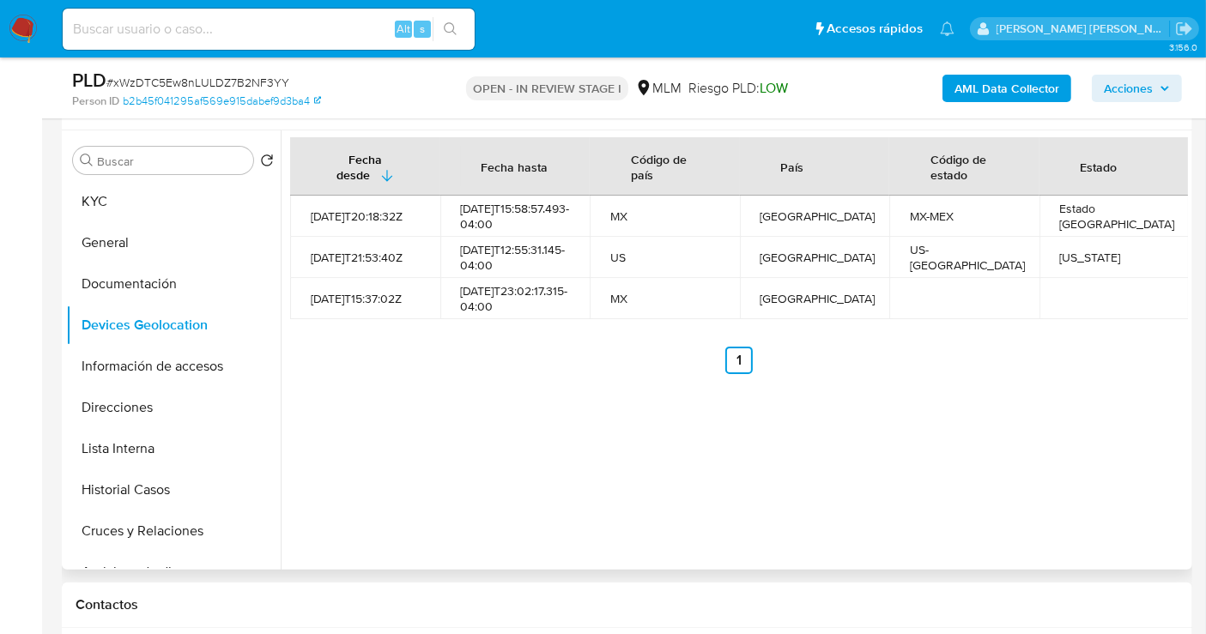
scroll to position [286, 0]
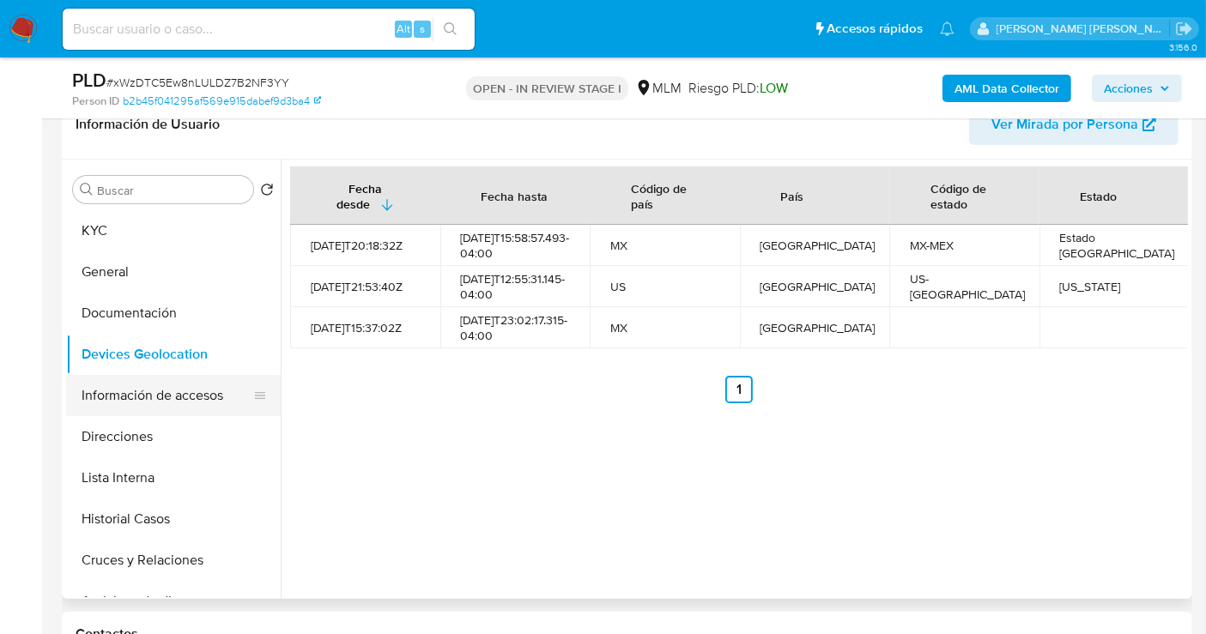
click at [153, 404] on button "Información de accesos" at bounding box center [166, 395] width 201 height 41
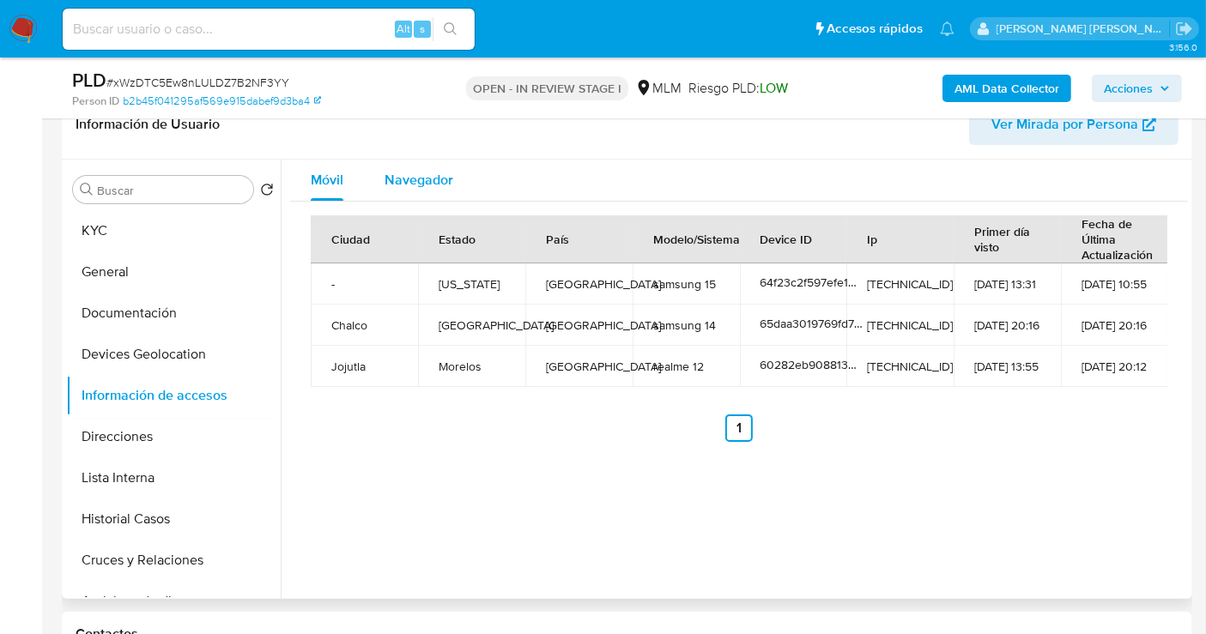
click at [416, 180] on span "Navegador" at bounding box center [419, 180] width 69 height 20
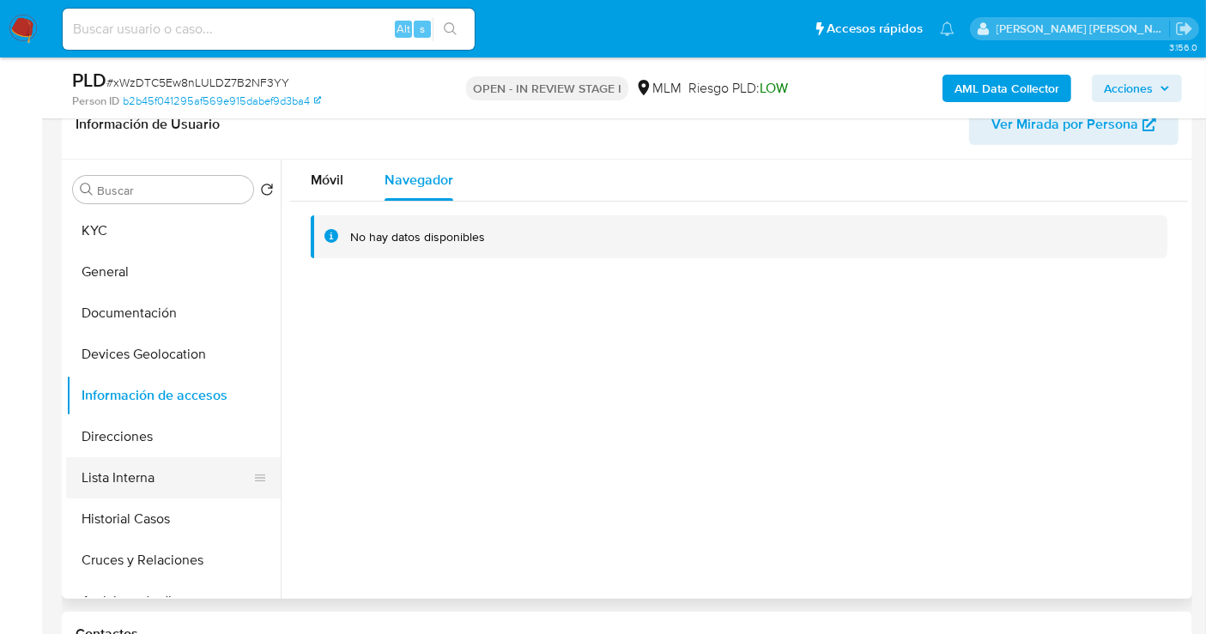
click at [135, 476] on button "Lista Interna" at bounding box center [166, 478] width 201 height 41
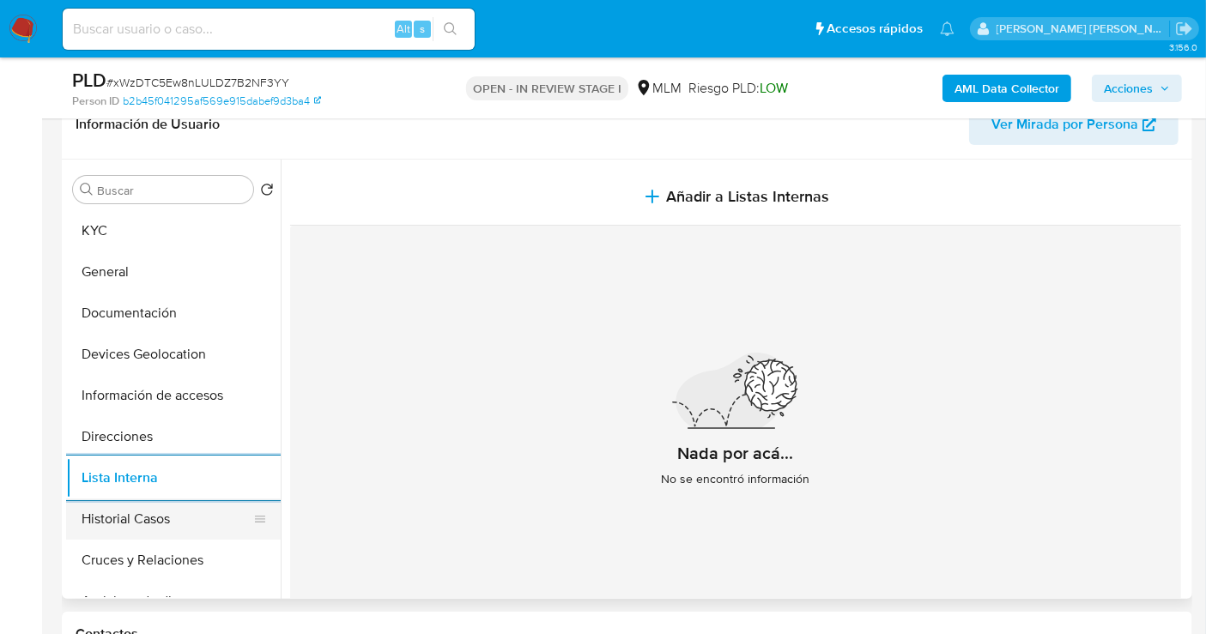
click at [140, 511] on button "Historial Casos" at bounding box center [166, 519] width 201 height 41
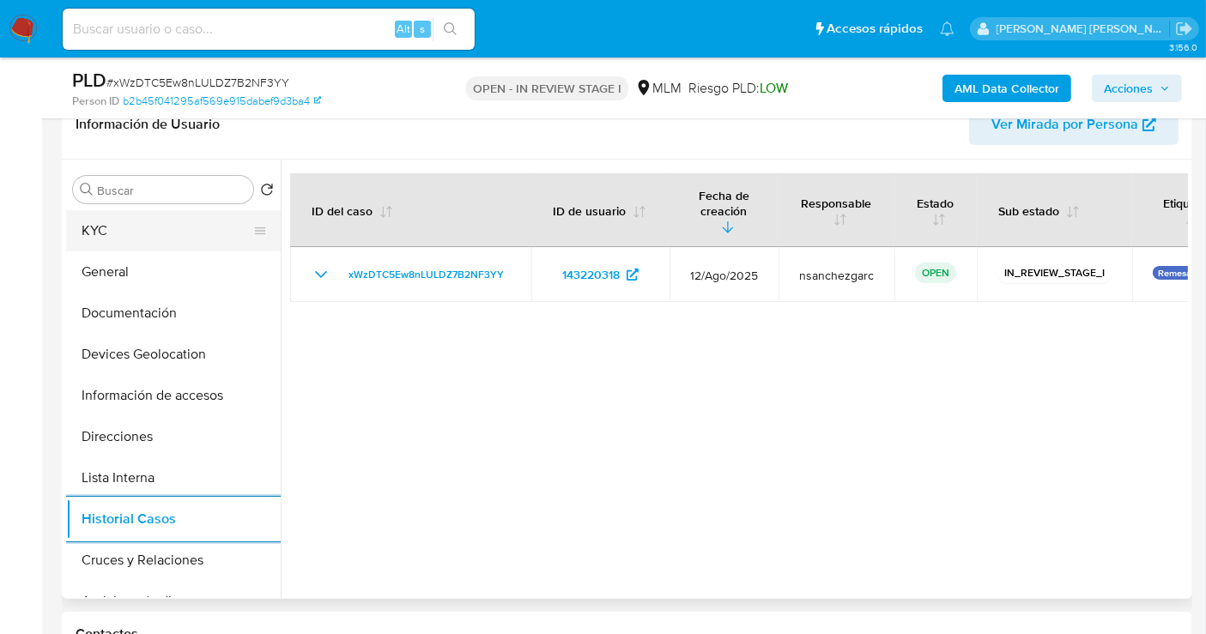
click at [129, 237] on button "KYC" at bounding box center [166, 230] width 201 height 41
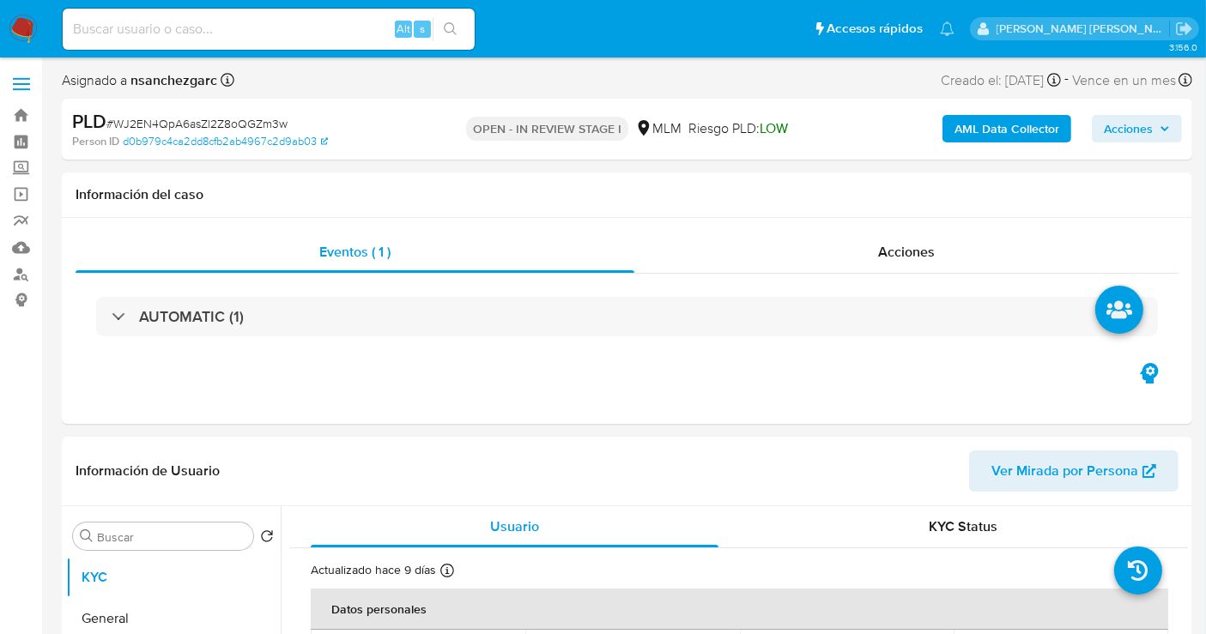
select select "10"
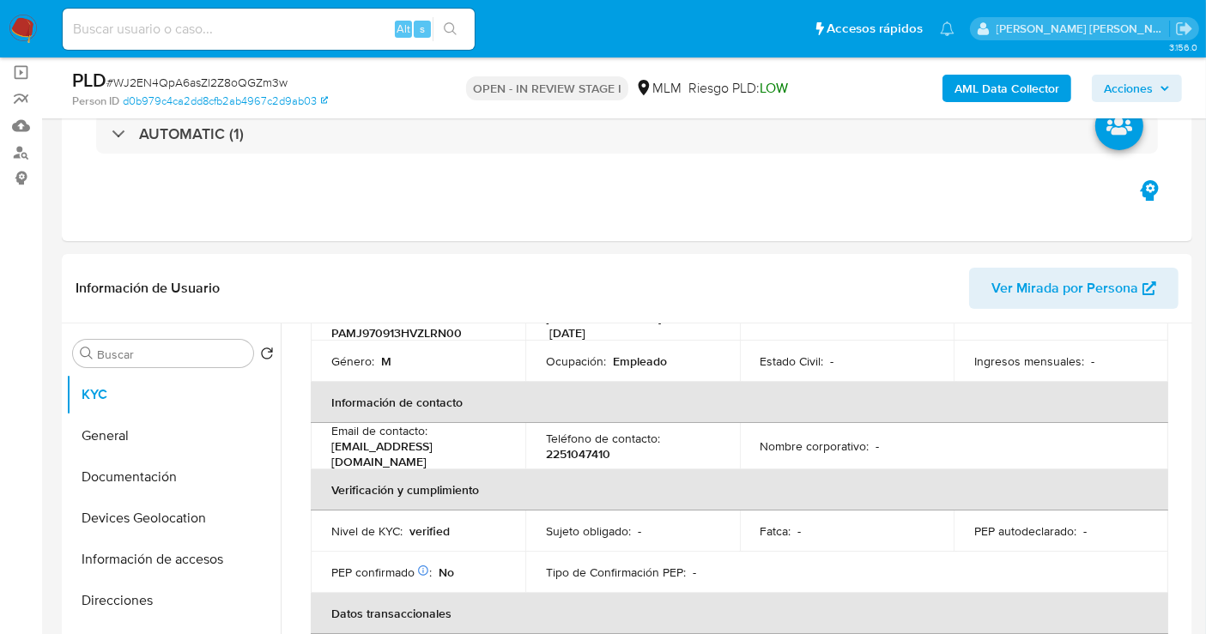
scroll to position [191, 0]
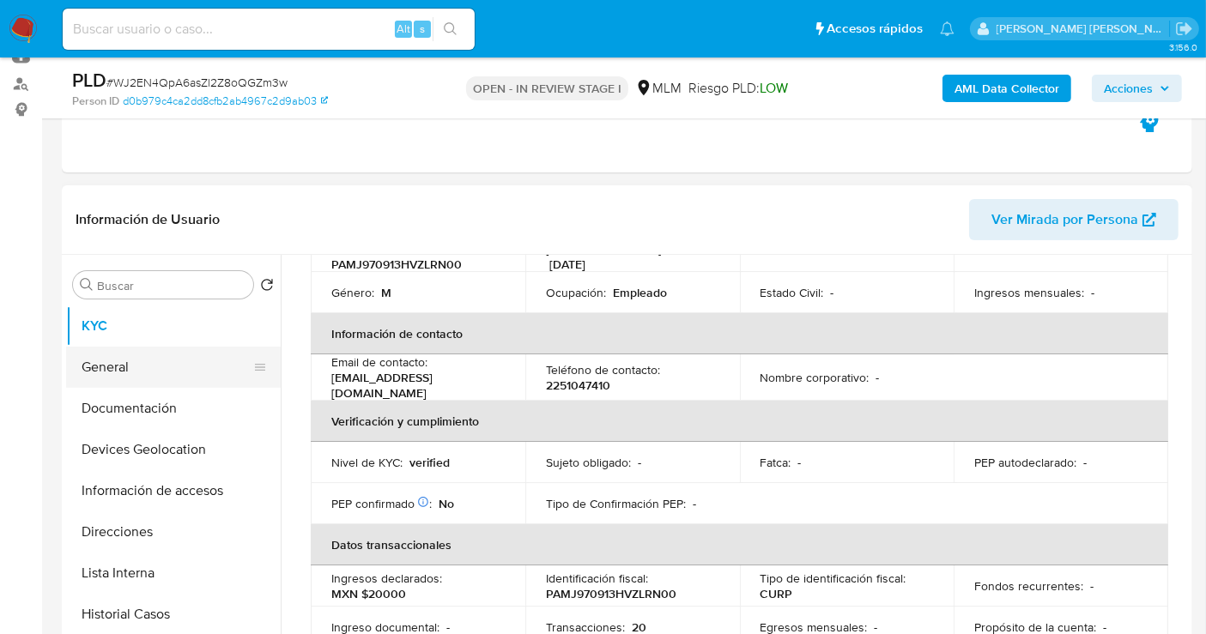
click at [120, 371] on button "General" at bounding box center [166, 367] width 201 height 41
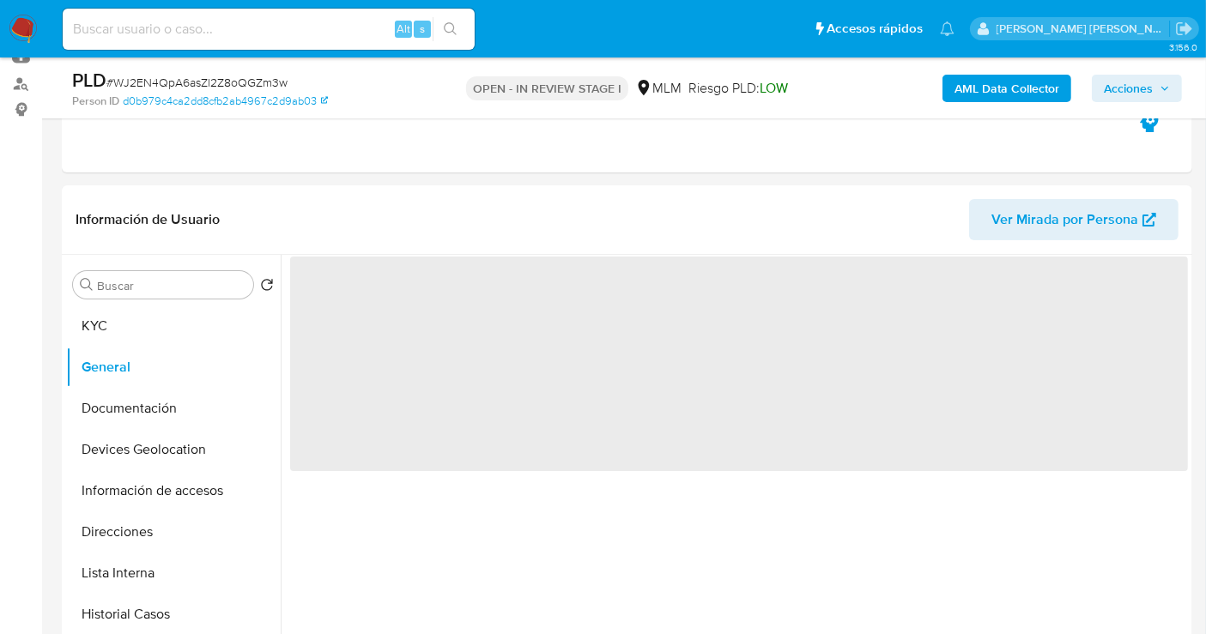
scroll to position [286, 0]
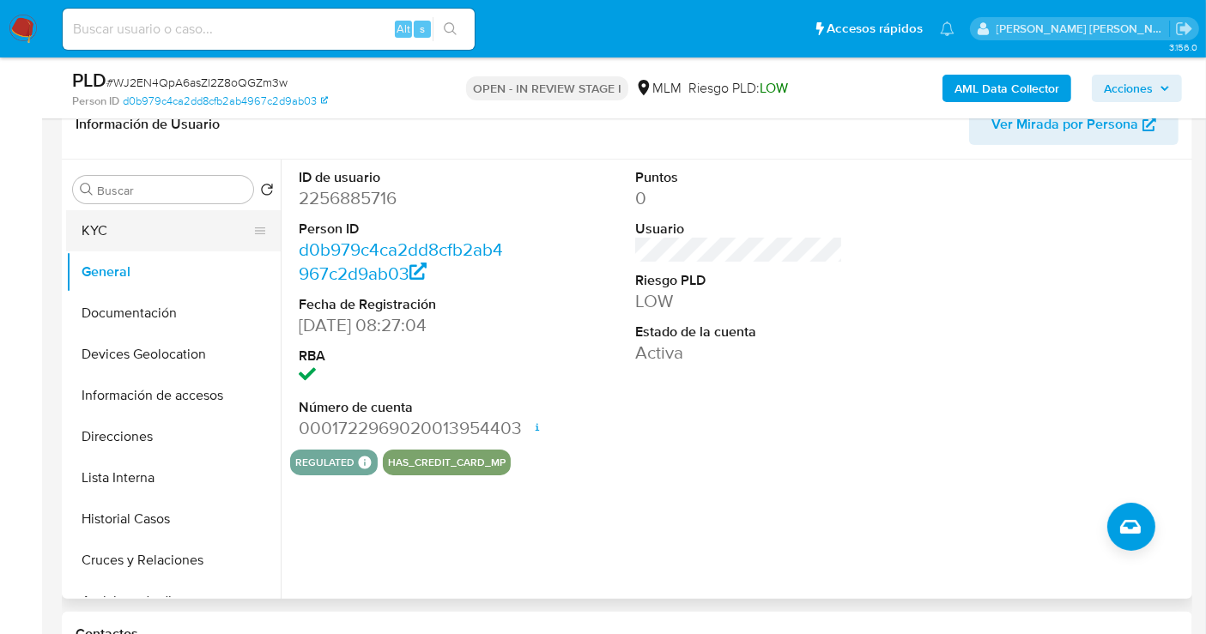
click at [88, 241] on button "KYC" at bounding box center [166, 230] width 201 height 41
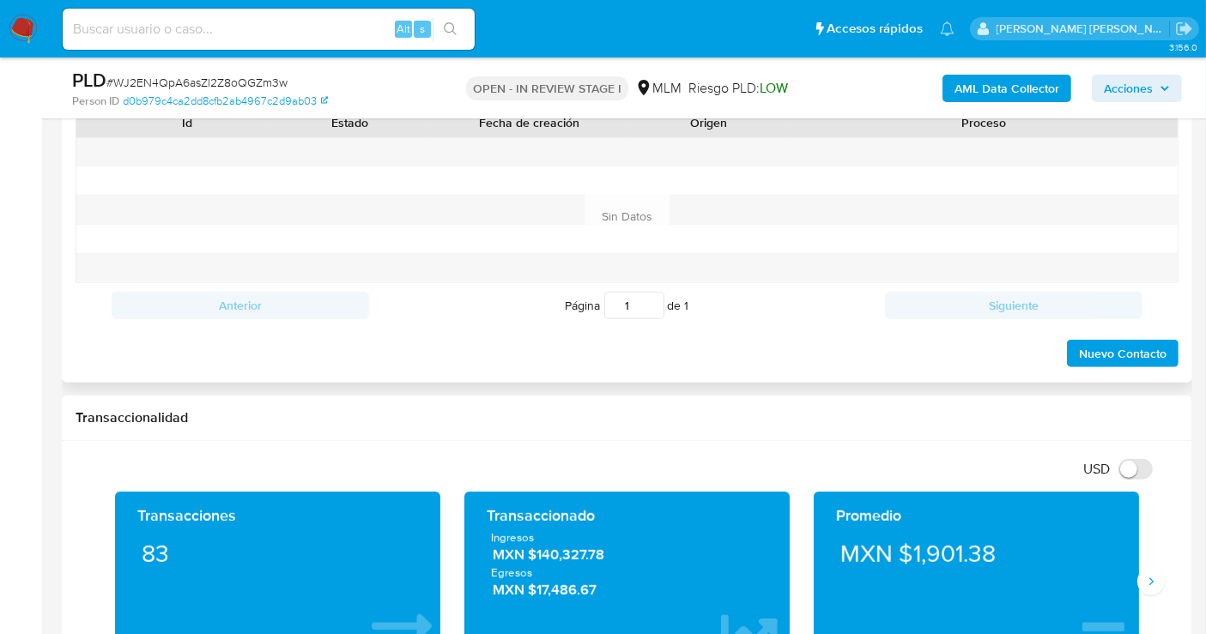
scroll to position [1144, 0]
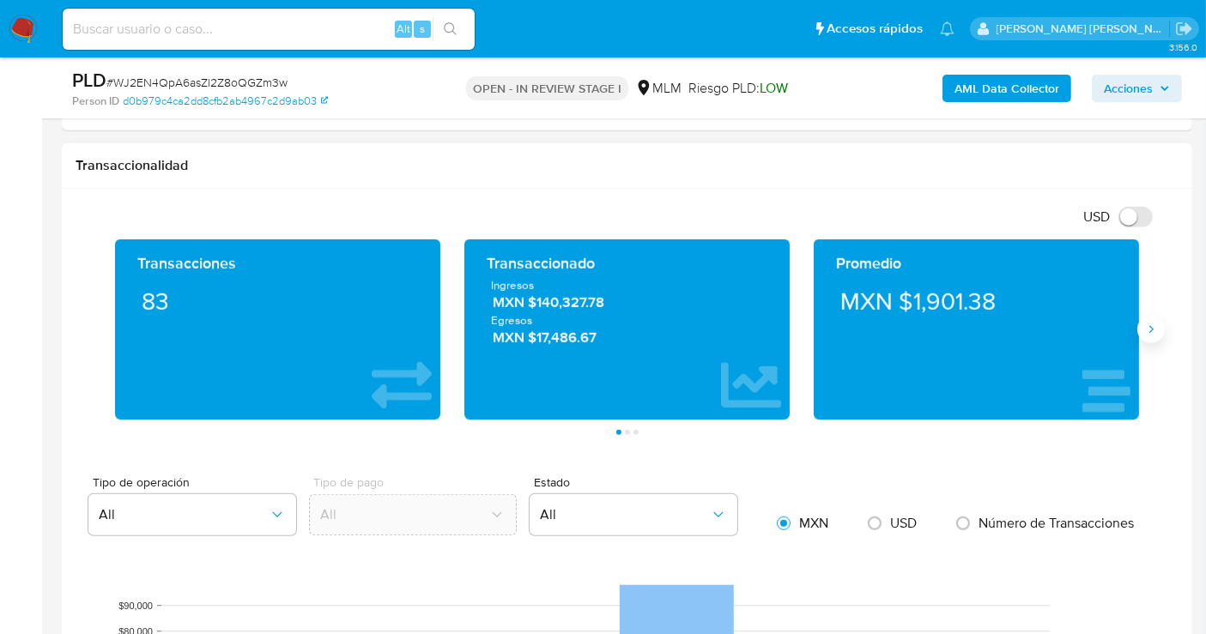
click at [1149, 332] on icon "Siguiente" at bounding box center [1151, 330] width 14 height 14
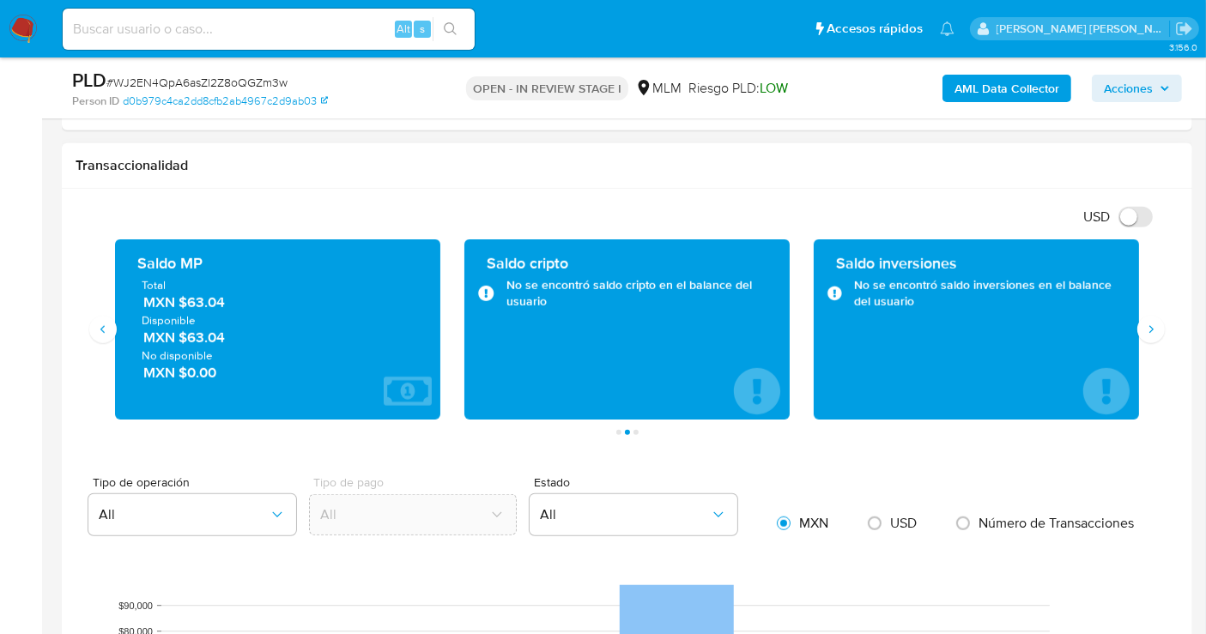
click at [211, 298] on span "MXN $63.04" at bounding box center [278, 303] width 270 height 20
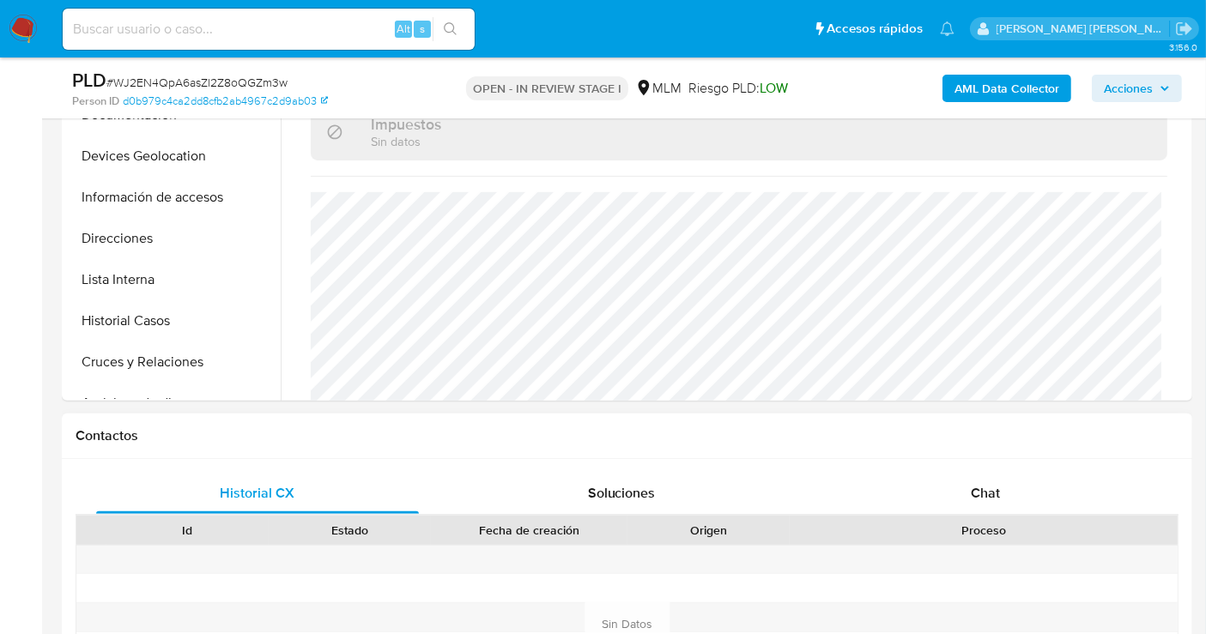
scroll to position [381, 0]
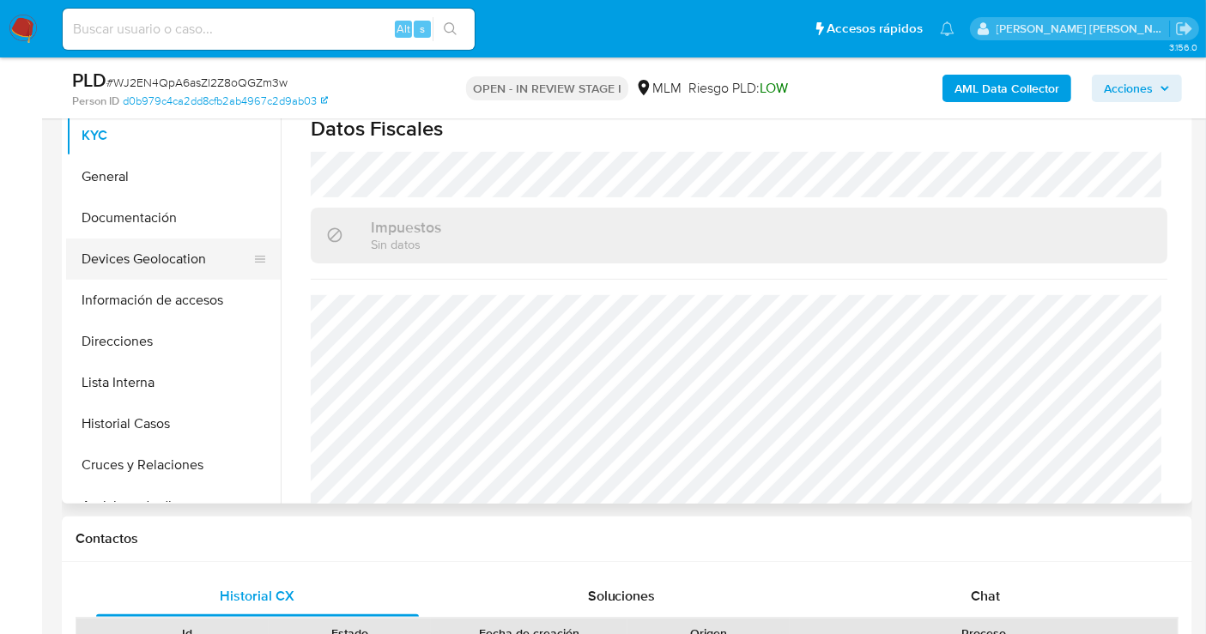
click at [120, 264] on button "Devices Geolocation" at bounding box center [166, 259] width 201 height 41
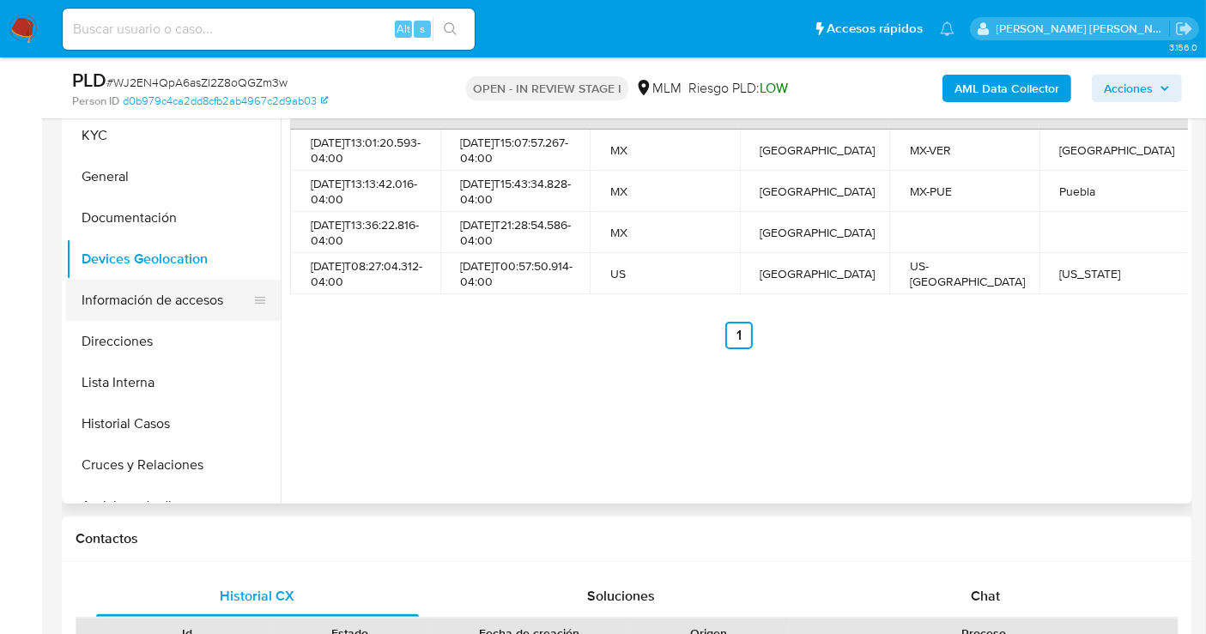
scroll to position [286, 0]
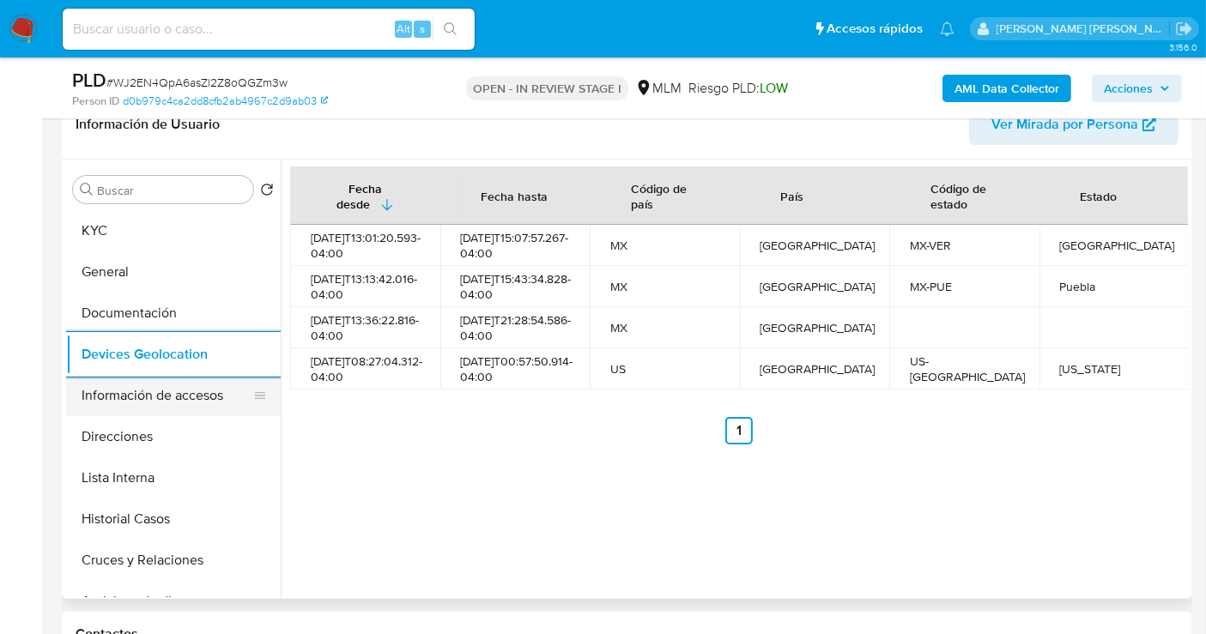
click at [167, 393] on button "Información de accesos" at bounding box center [166, 395] width 201 height 41
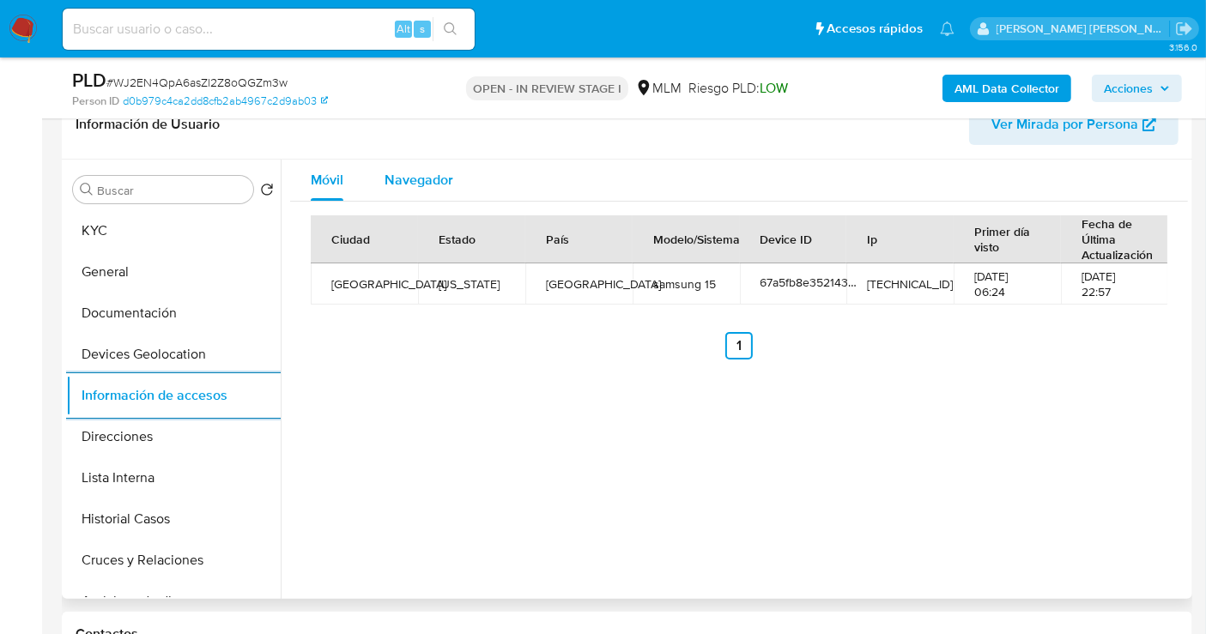
click at [401, 184] on span "Navegador" at bounding box center [419, 180] width 69 height 20
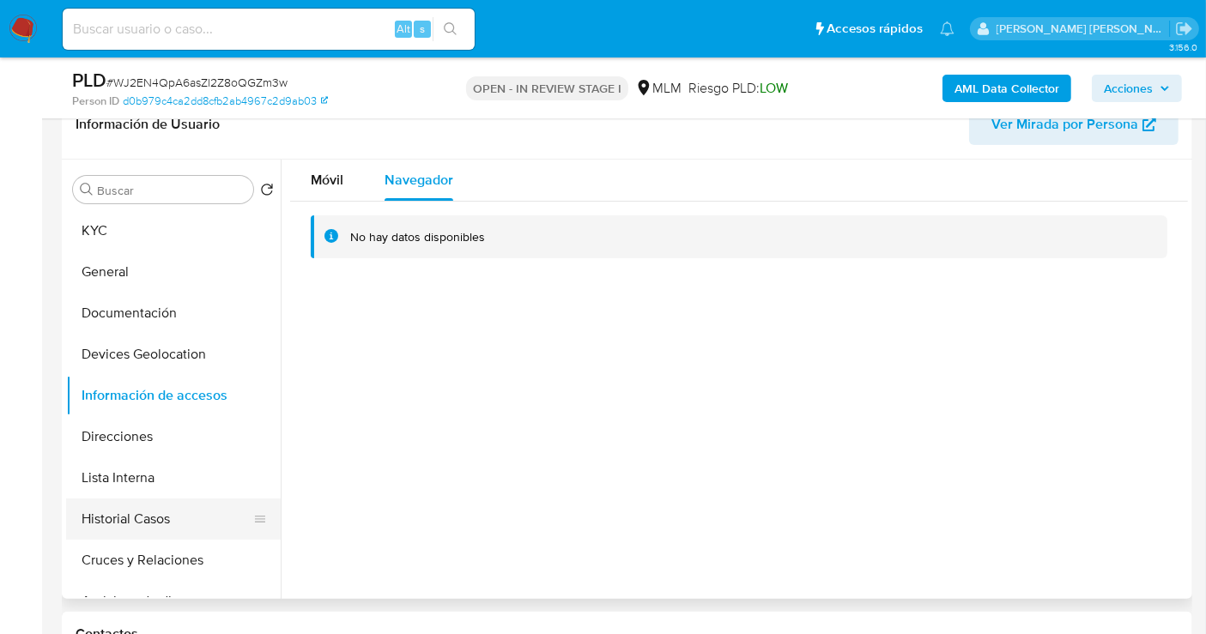
click at [142, 524] on button "Historial Casos" at bounding box center [166, 519] width 201 height 41
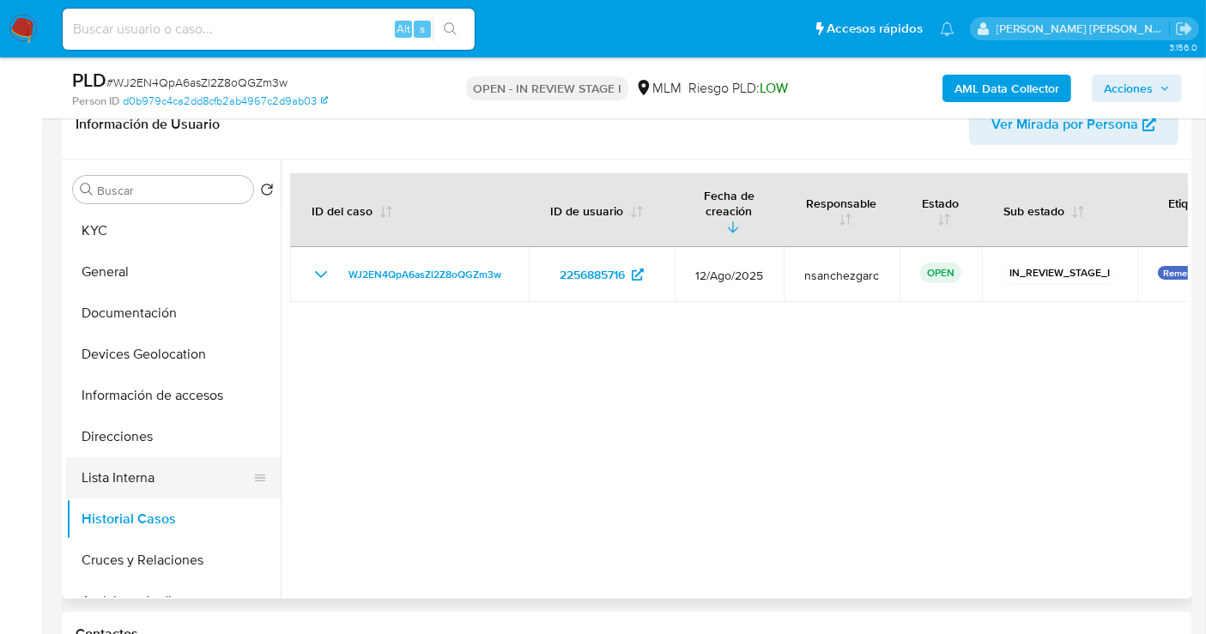
click at [117, 470] on button "Lista Interna" at bounding box center [166, 478] width 201 height 41
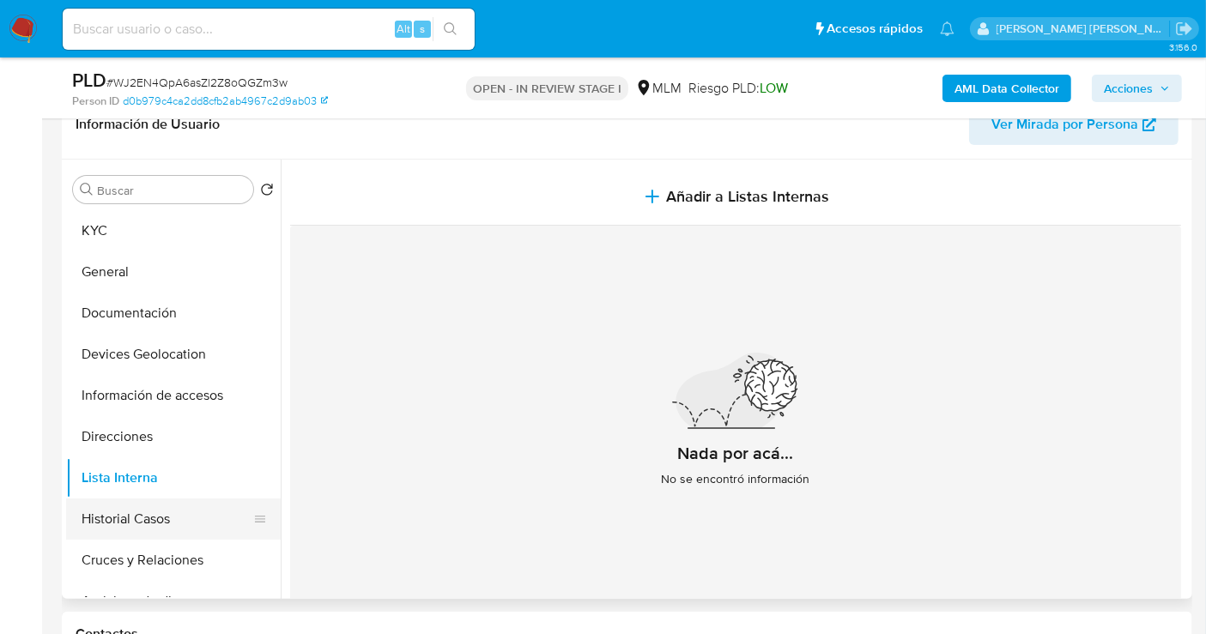
click at [155, 524] on button "Historial Casos" at bounding box center [166, 519] width 201 height 41
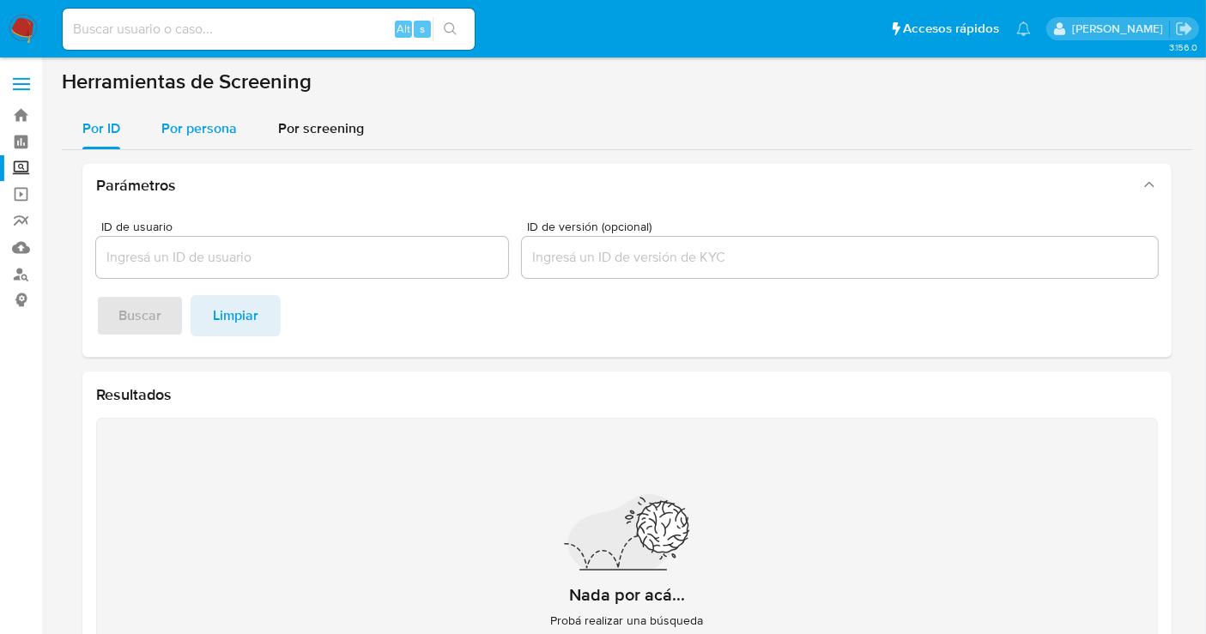
click at [208, 134] on span "Por persona" at bounding box center [199, 128] width 76 height 20
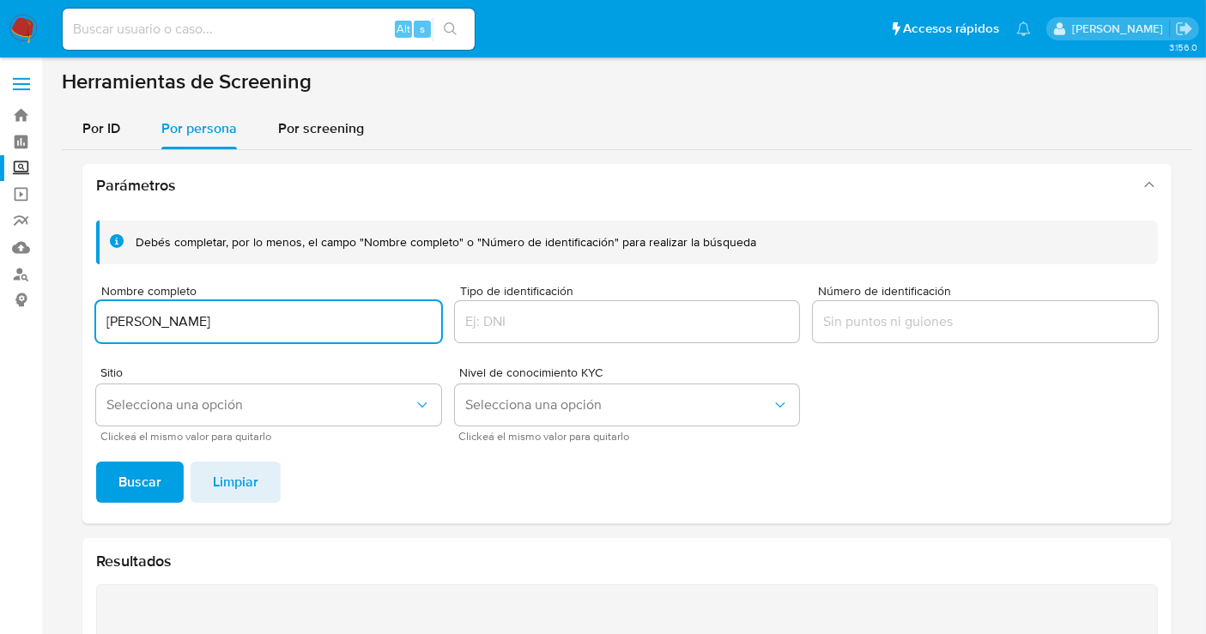
type input "VIOLETA SANDOVAL MARTINEZ"
click at [130, 459] on div "Debés completar, por lo menos, el campo "Nombre completo" o "Número de identifi…" at bounding box center [626, 365] width 1089 height 317
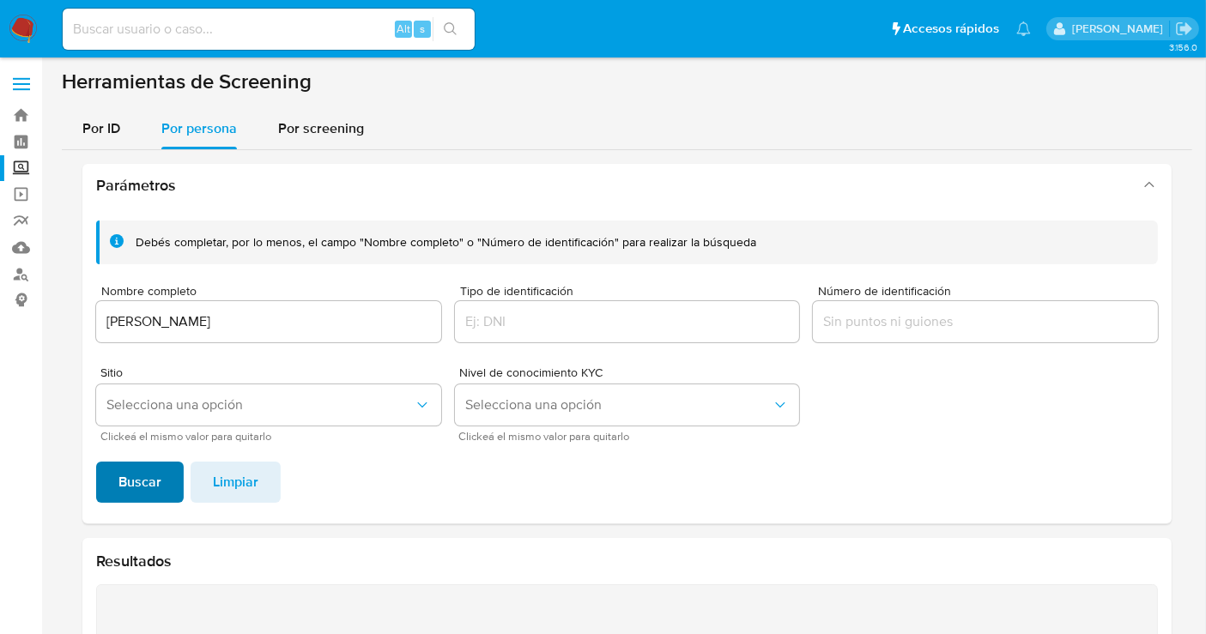
click at [127, 477] on span "Buscar" at bounding box center [139, 483] width 43 height 38
